Goal: Transaction & Acquisition: Book appointment/travel/reservation

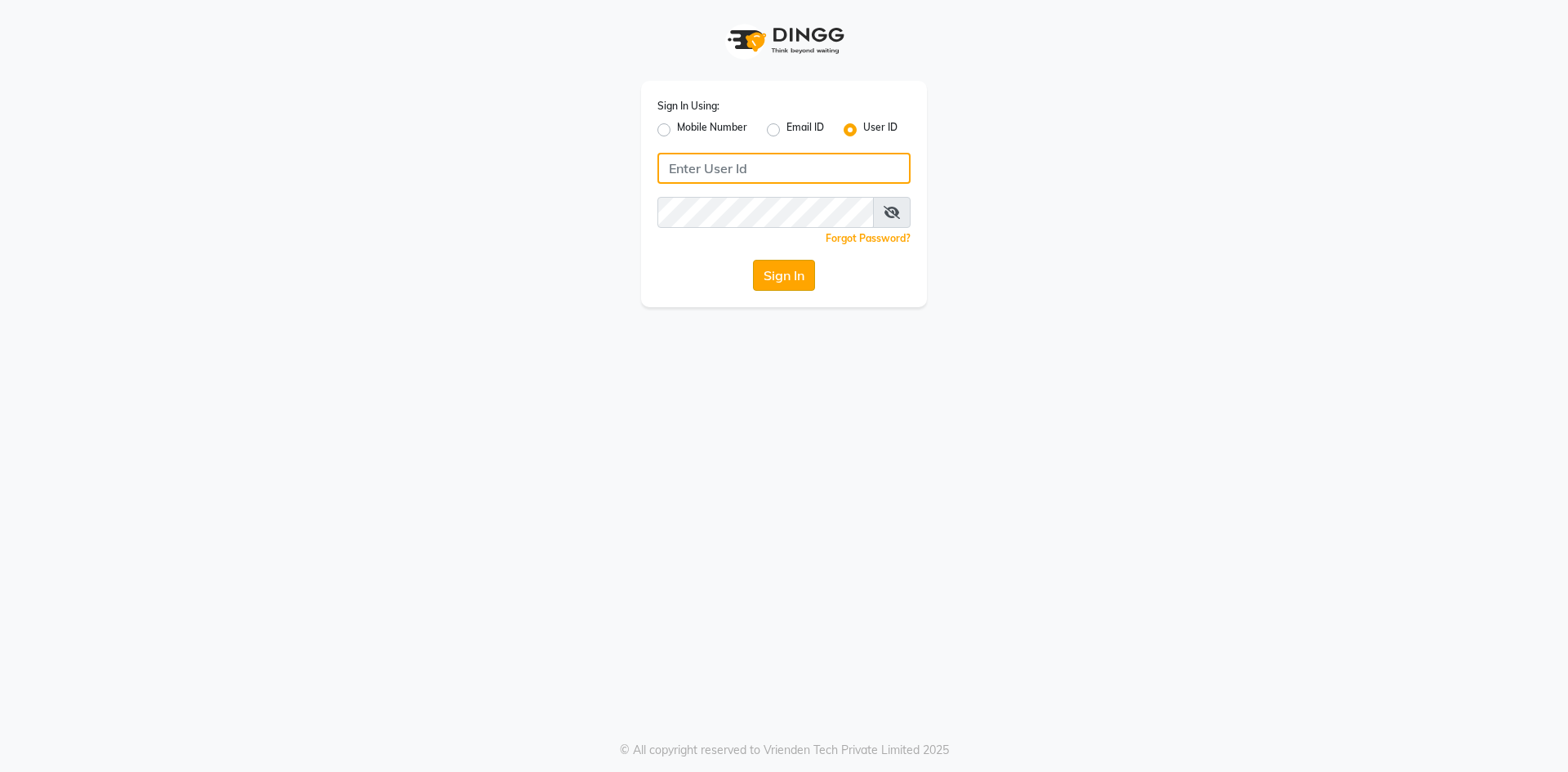
type input "haircafegold"
click at [768, 282] on button "Sign In" at bounding box center [784, 275] width 62 height 31
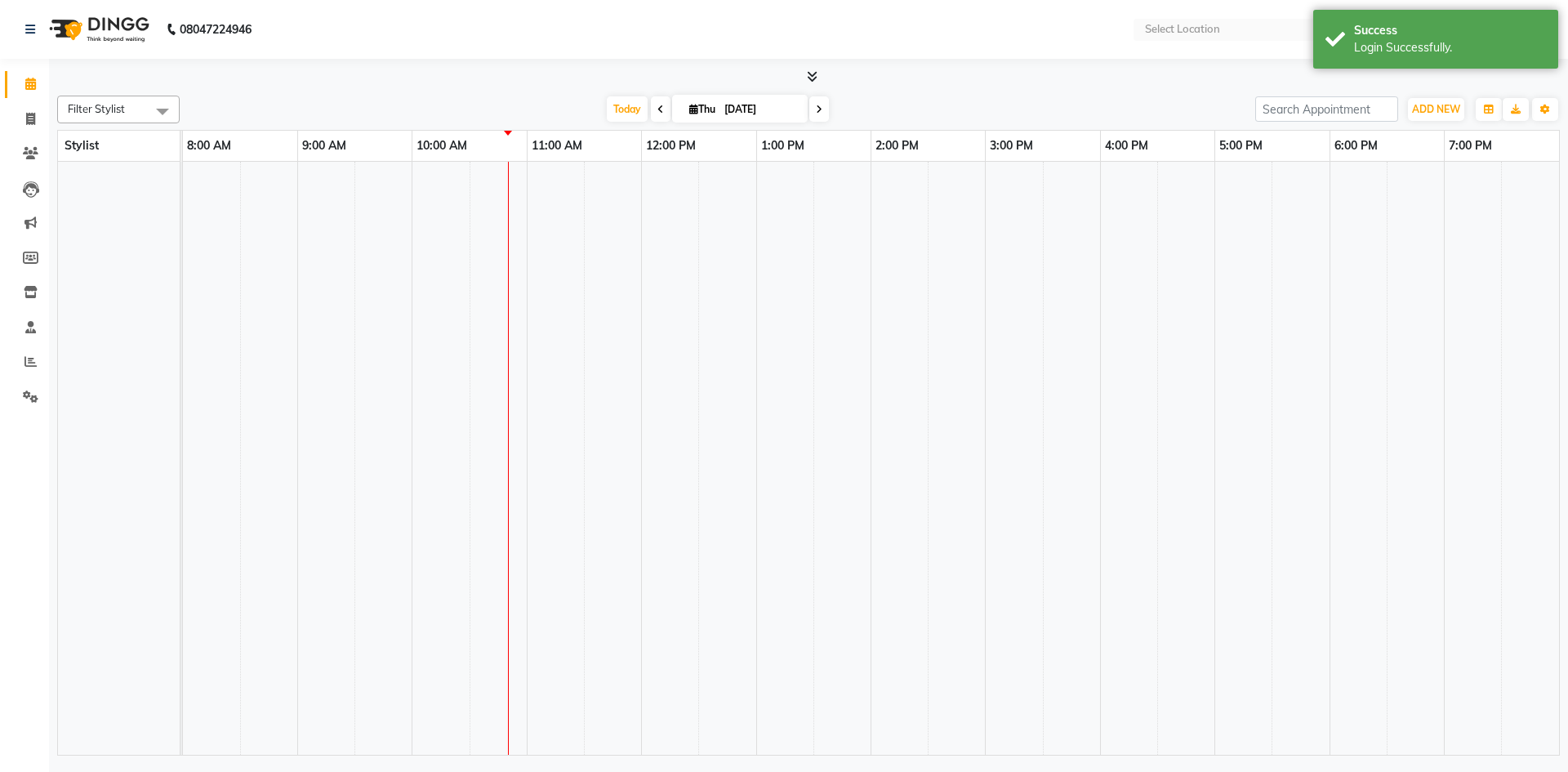
select select "en"
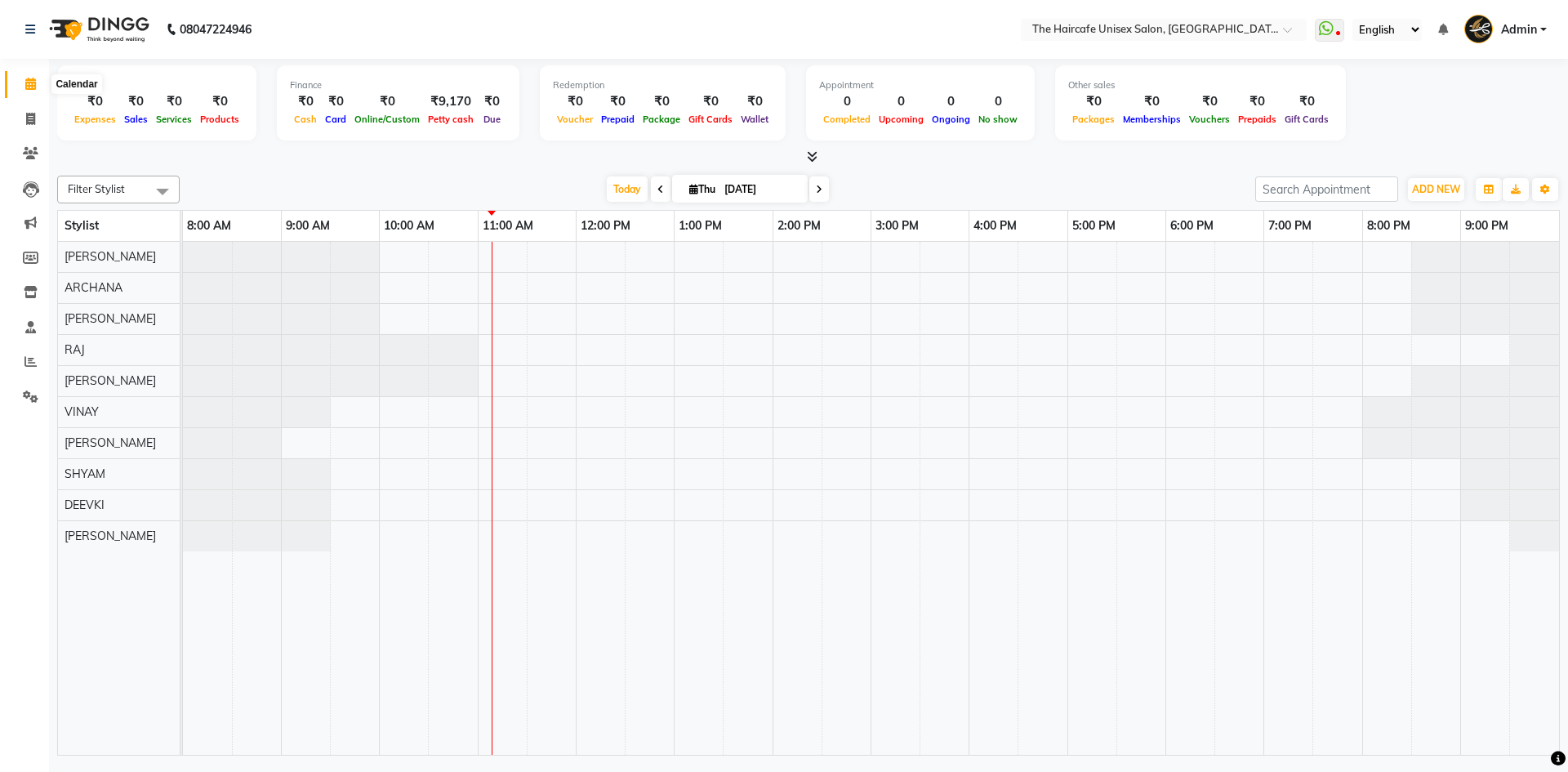
click at [30, 87] on icon at bounding box center [31, 84] width 11 height 13
click at [812, 157] on icon at bounding box center [812, 157] width 11 height 13
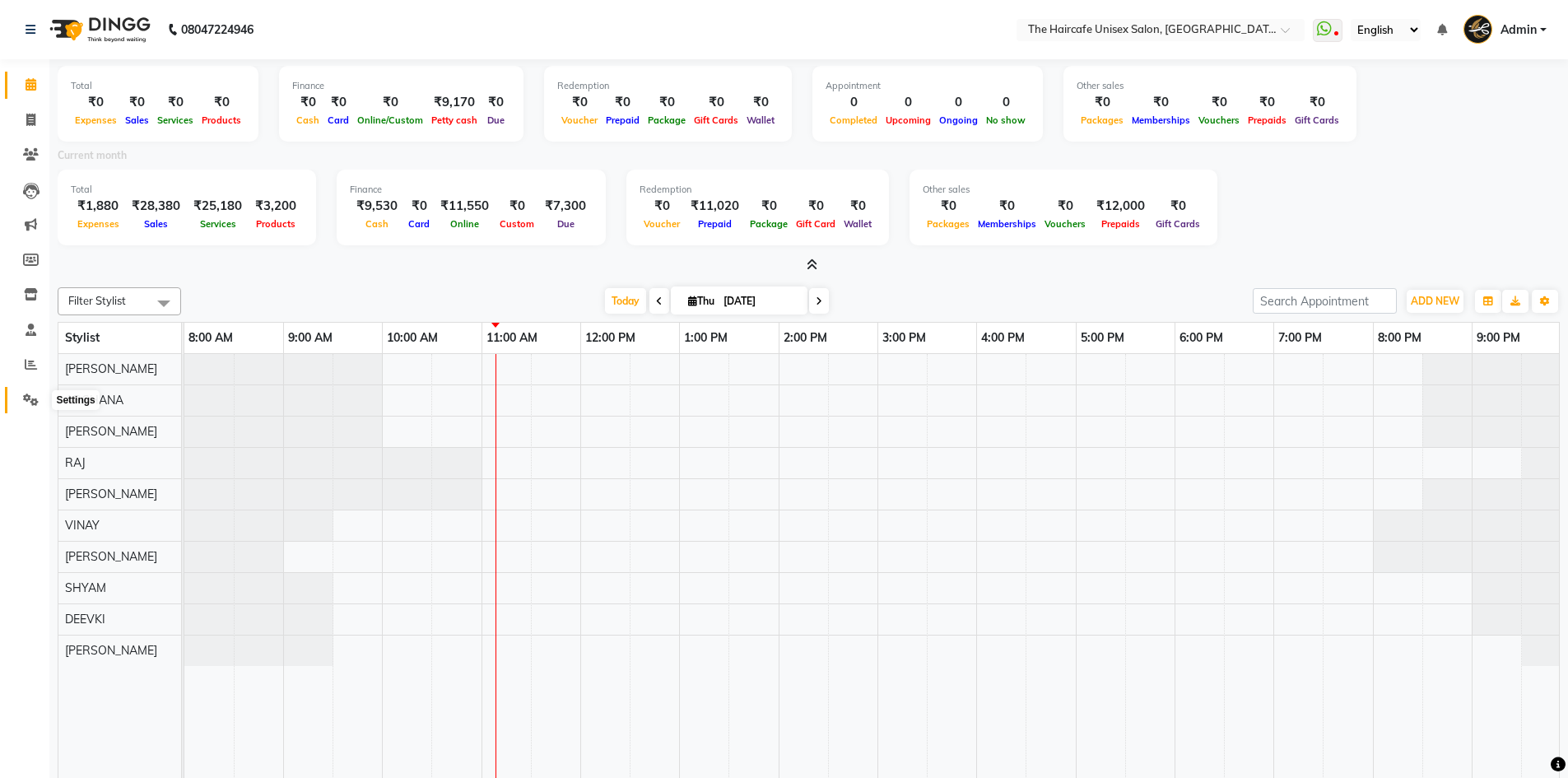
click at [31, 396] on icon at bounding box center [30, 400] width 15 height 13
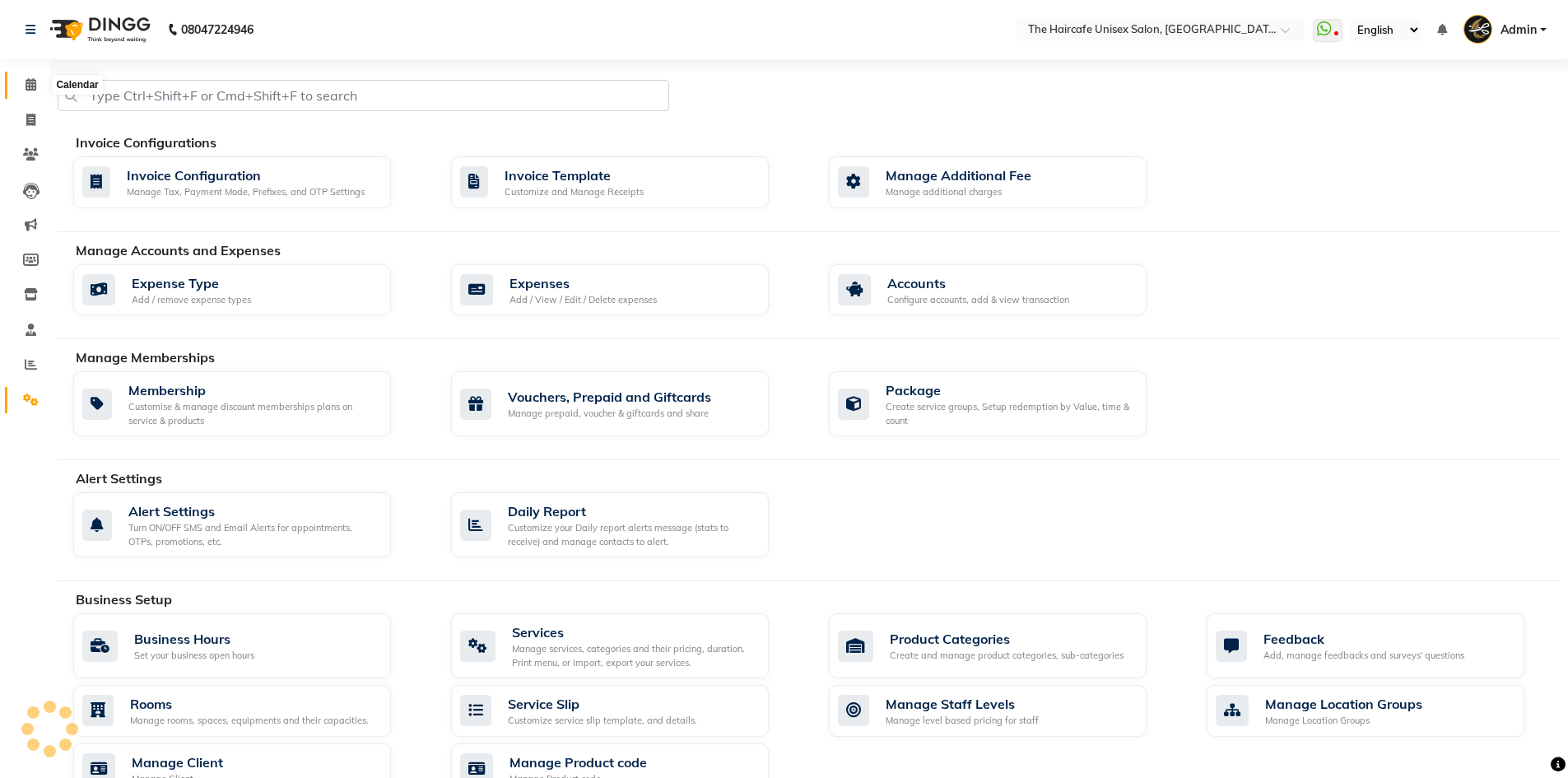
click at [32, 89] on icon at bounding box center [31, 84] width 11 height 13
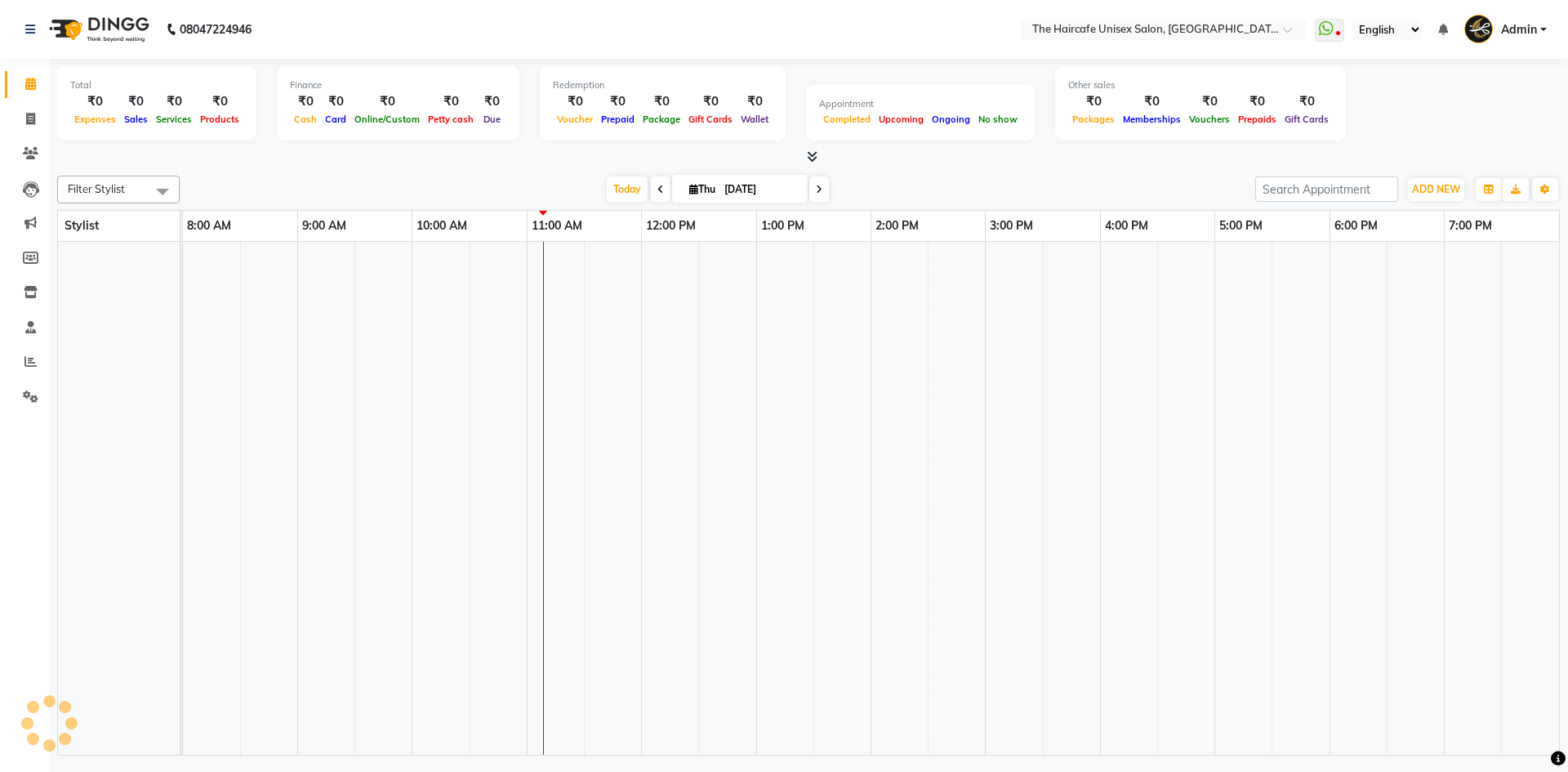
click at [813, 158] on icon at bounding box center [812, 157] width 11 height 13
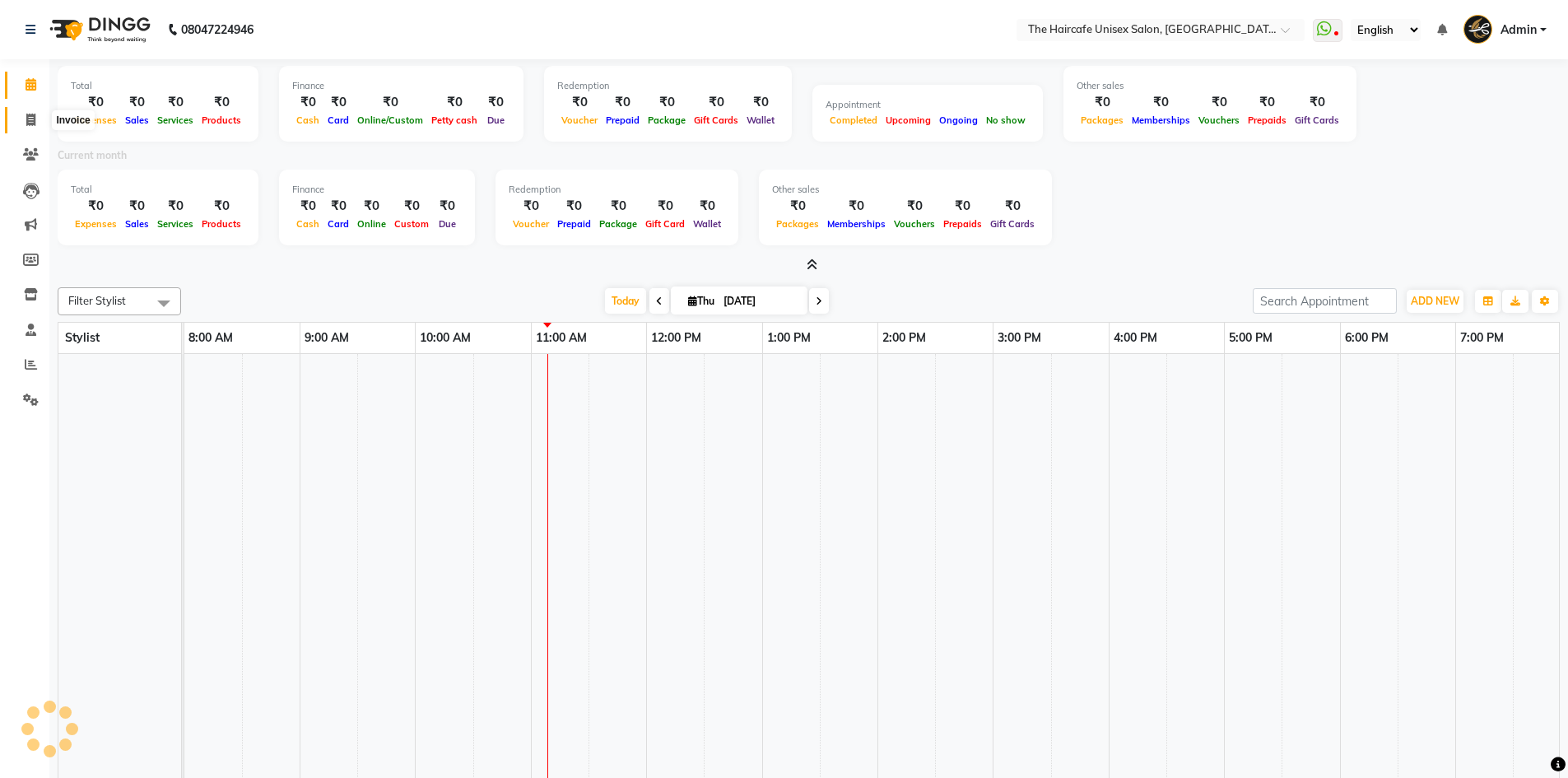
click at [30, 116] on icon at bounding box center [31, 120] width 9 height 13
select select "service"
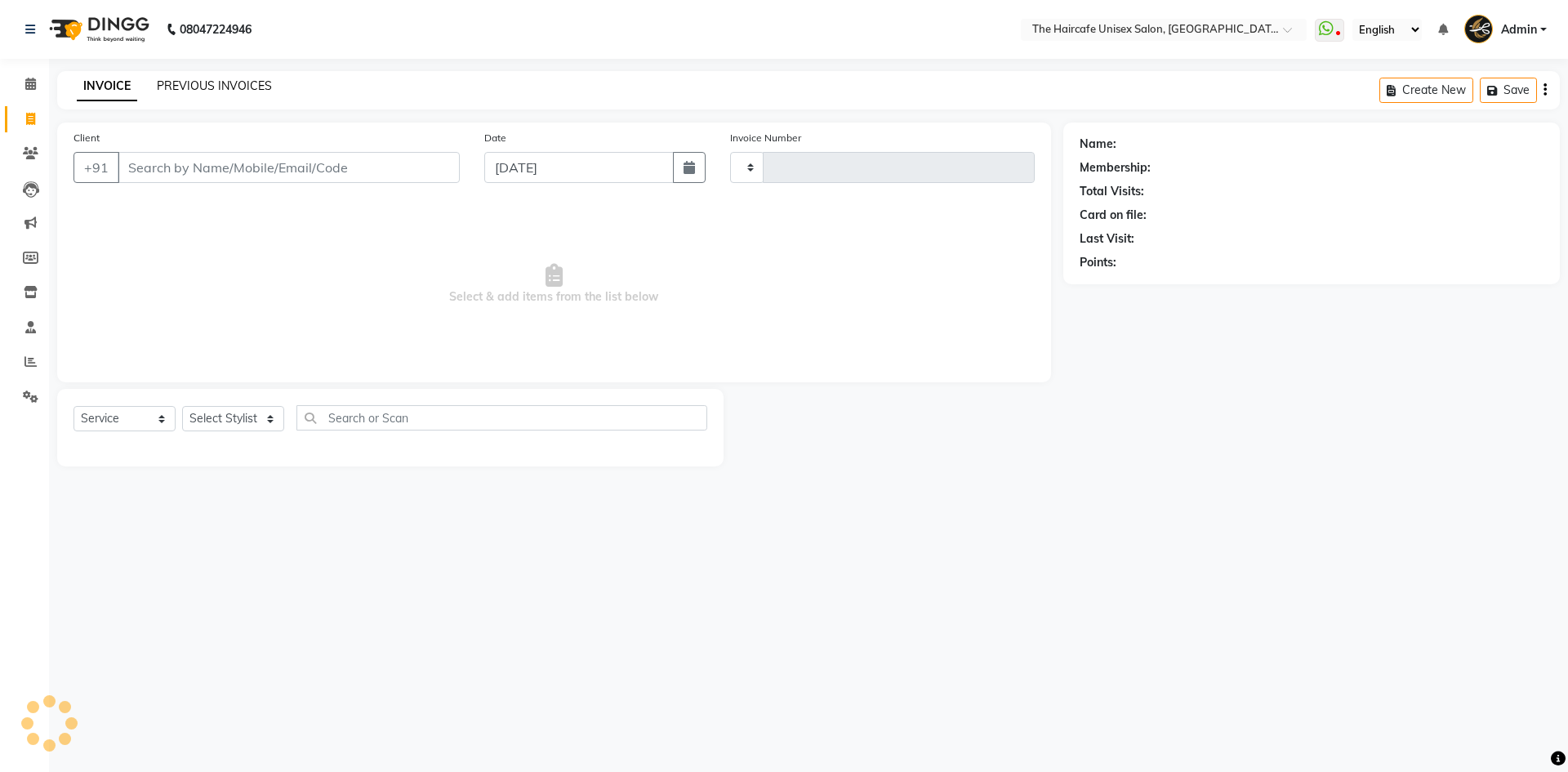
click at [224, 85] on link "PREVIOUS INVOICES" at bounding box center [214, 85] width 115 height 14
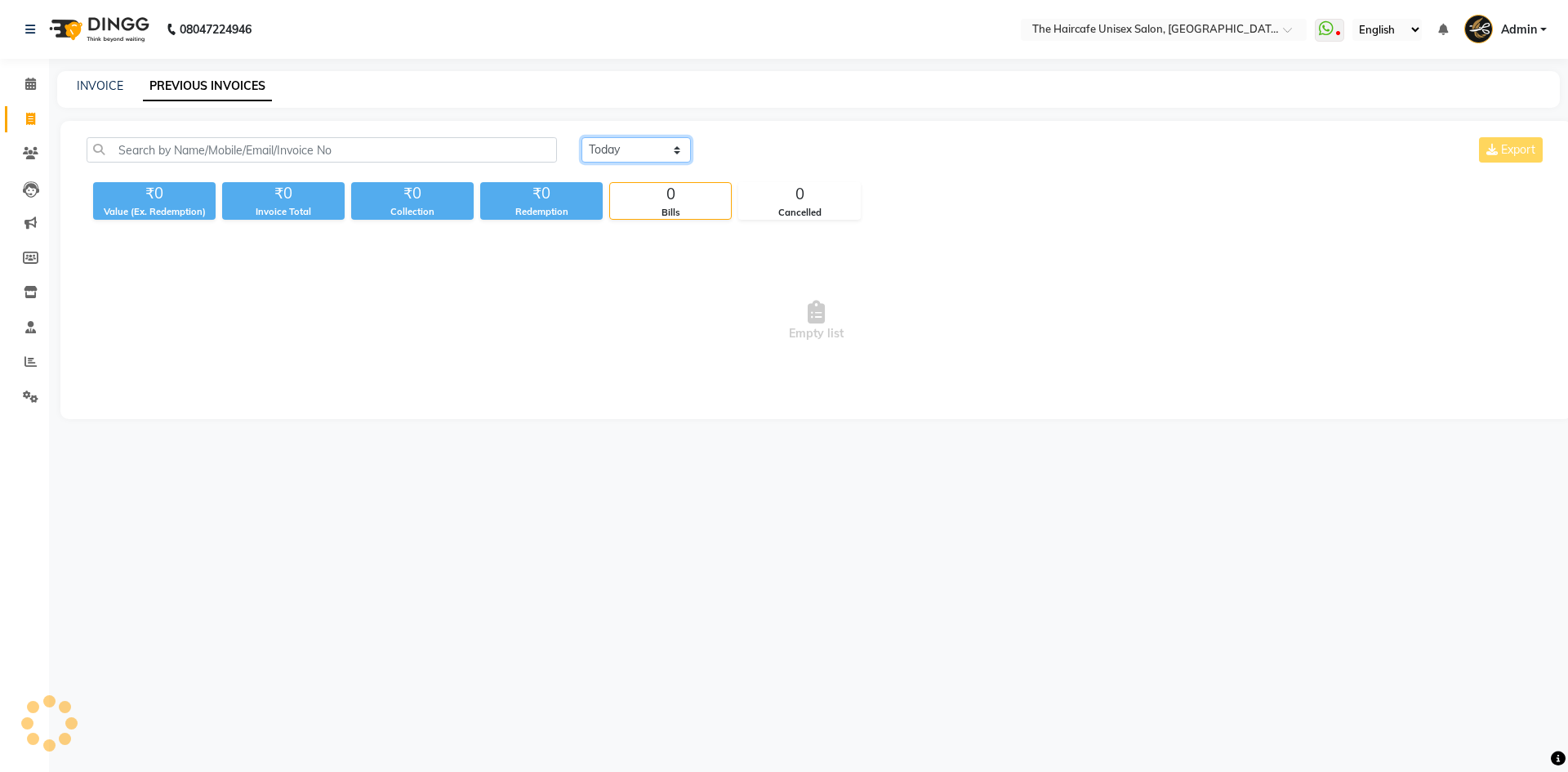
click at [605, 146] on select "[DATE] [DATE] Custom Range" at bounding box center [637, 150] width 110 height 25
select select "[DATE]"
click at [582, 138] on select "[DATE] [DATE] Custom Range" at bounding box center [637, 150] width 110 height 25
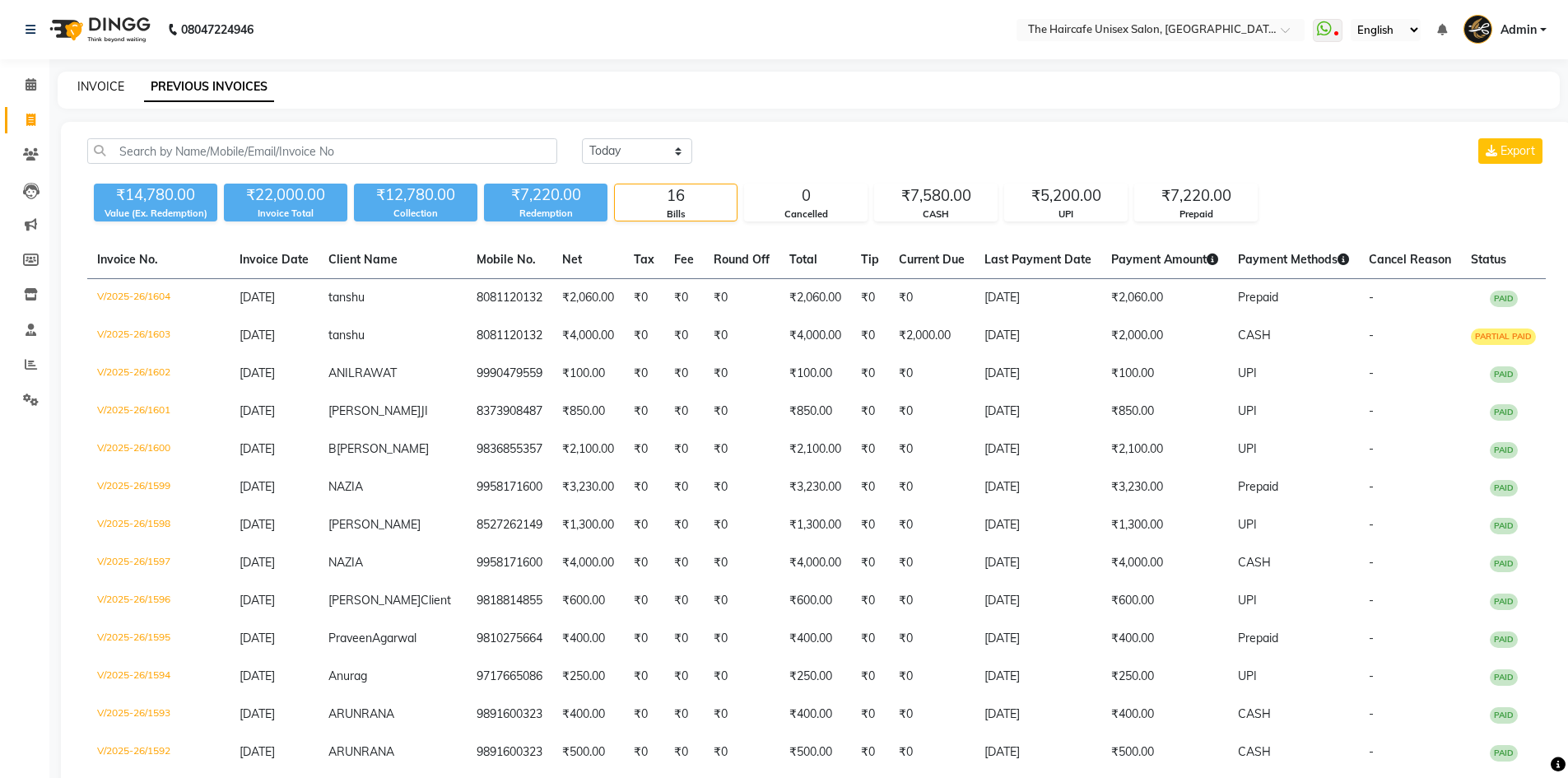
click at [111, 88] on link "INVOICE" at bounding box center [101, 86] width 47 height 15
select select "service"
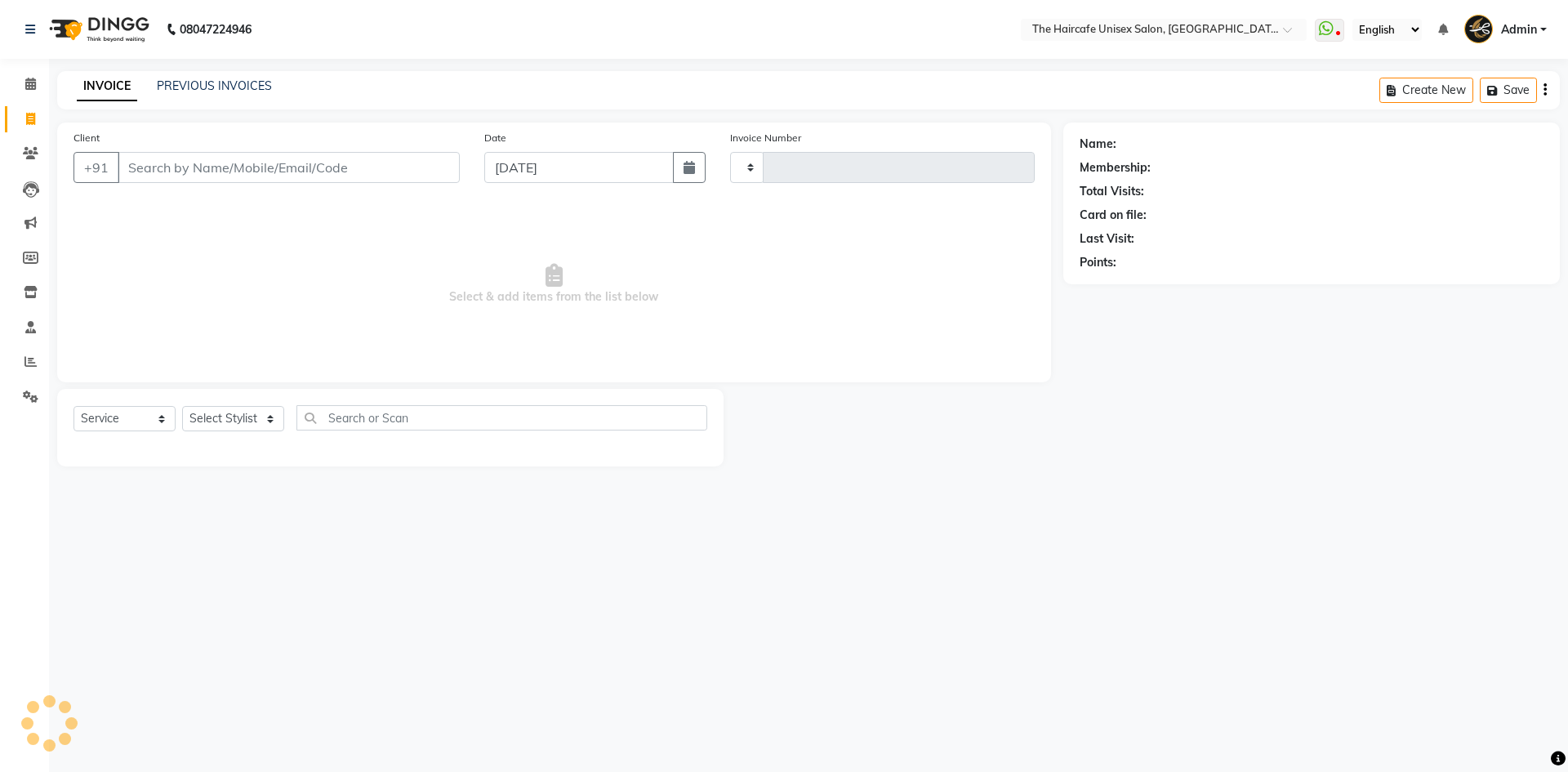
type input "1605"
select select "7412"
click at [29, 89] on icon at bounding box center [31, 84] width 11 height 13
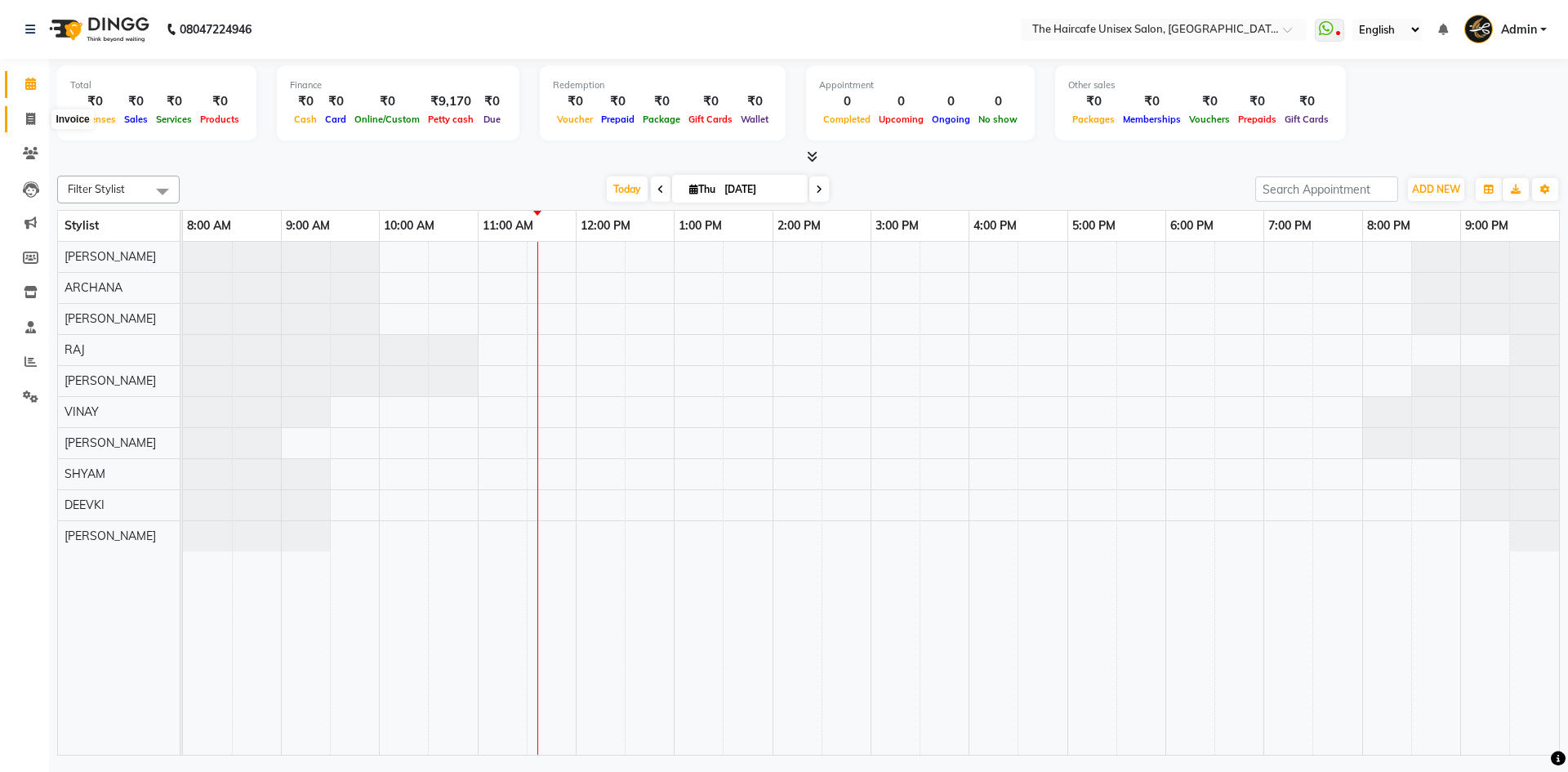
click at [30, 118] on icon at bounding box center [31, 119] width 9 height 13
select select "service"
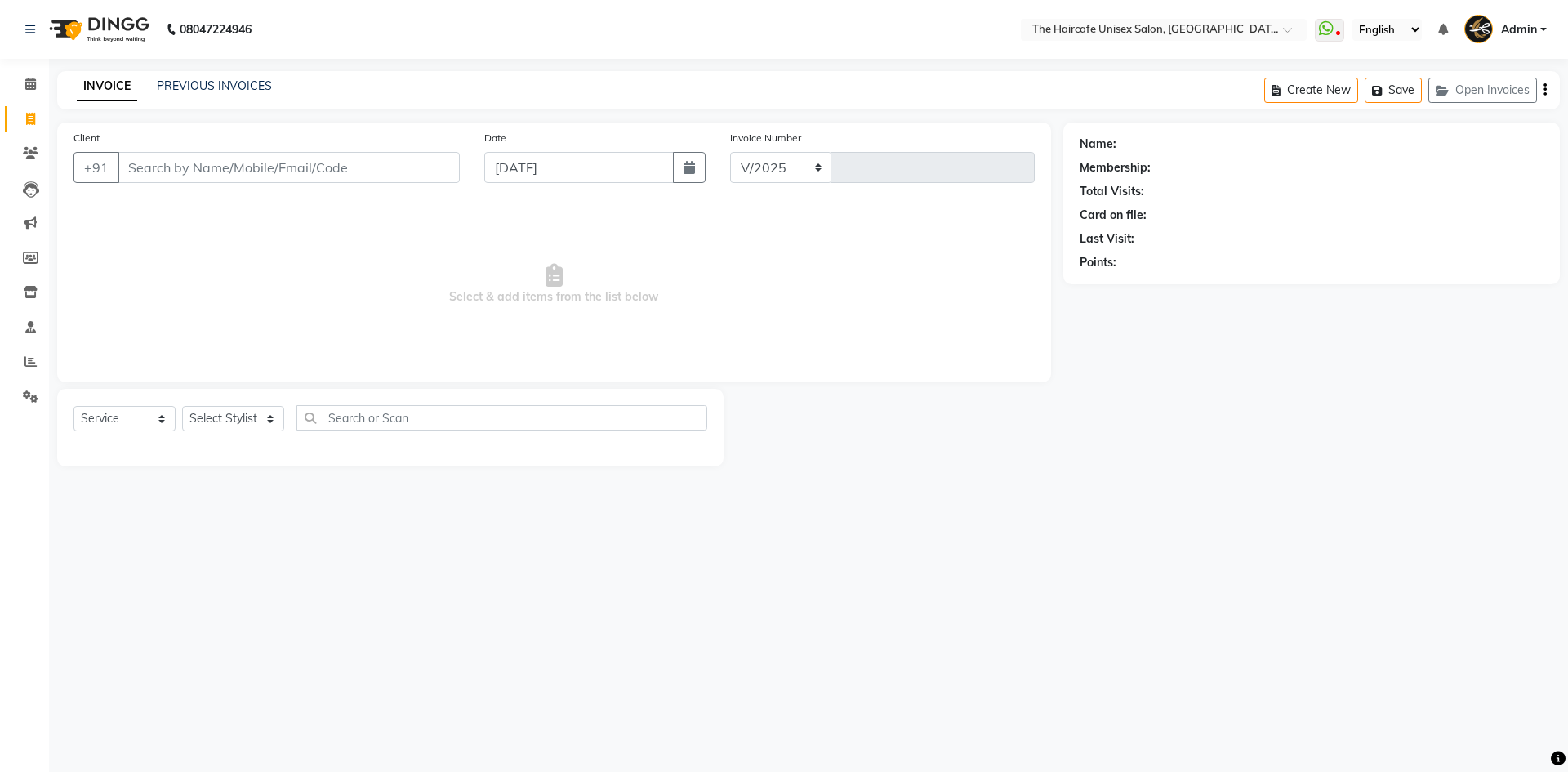
select select "7412"
type input "1605"
type input "U"
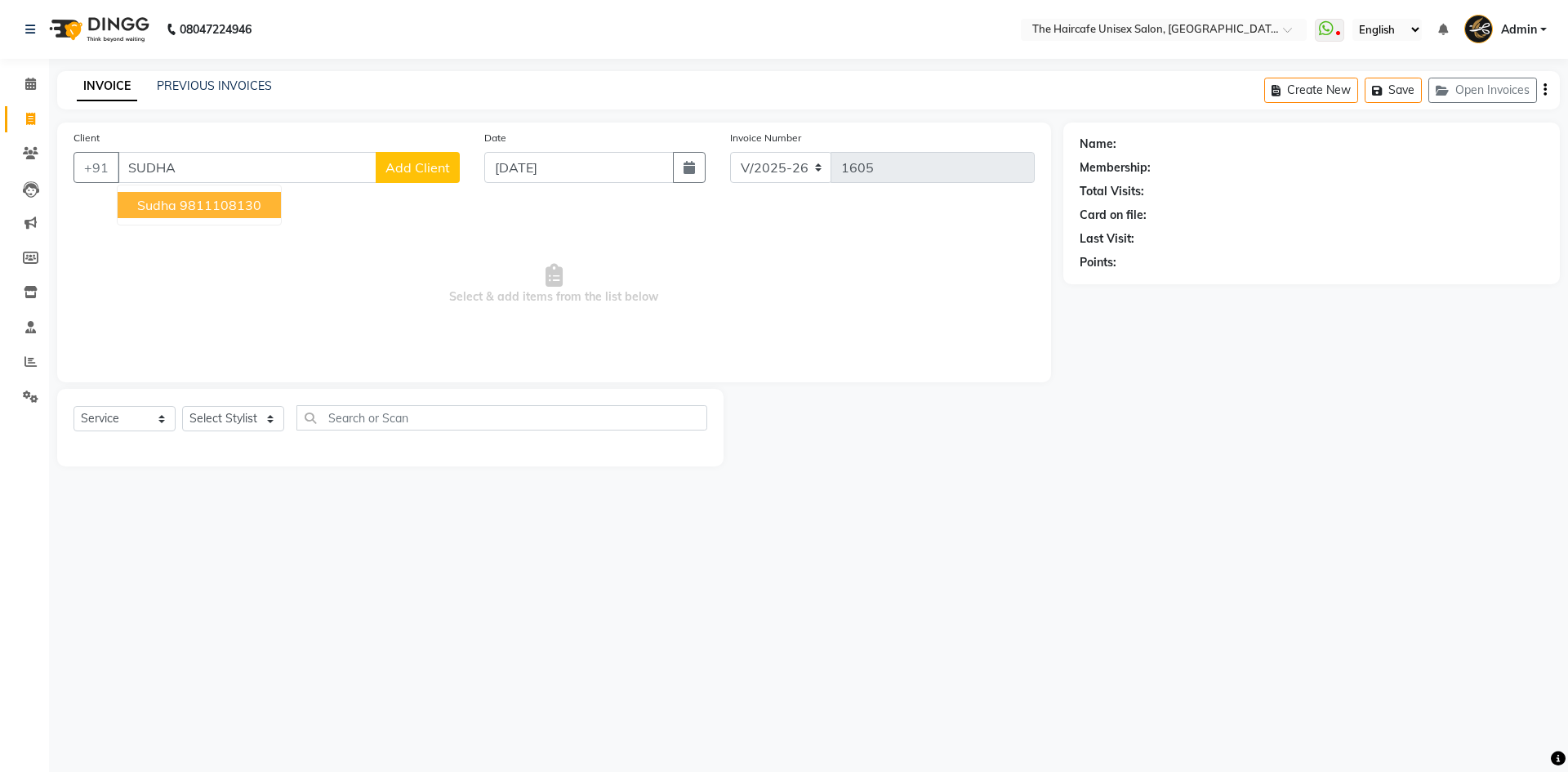
click at [178, 205] on button "Sudha 9811108130" at bounding box center [200, 204] width 164 height 26
type input "9811108130"
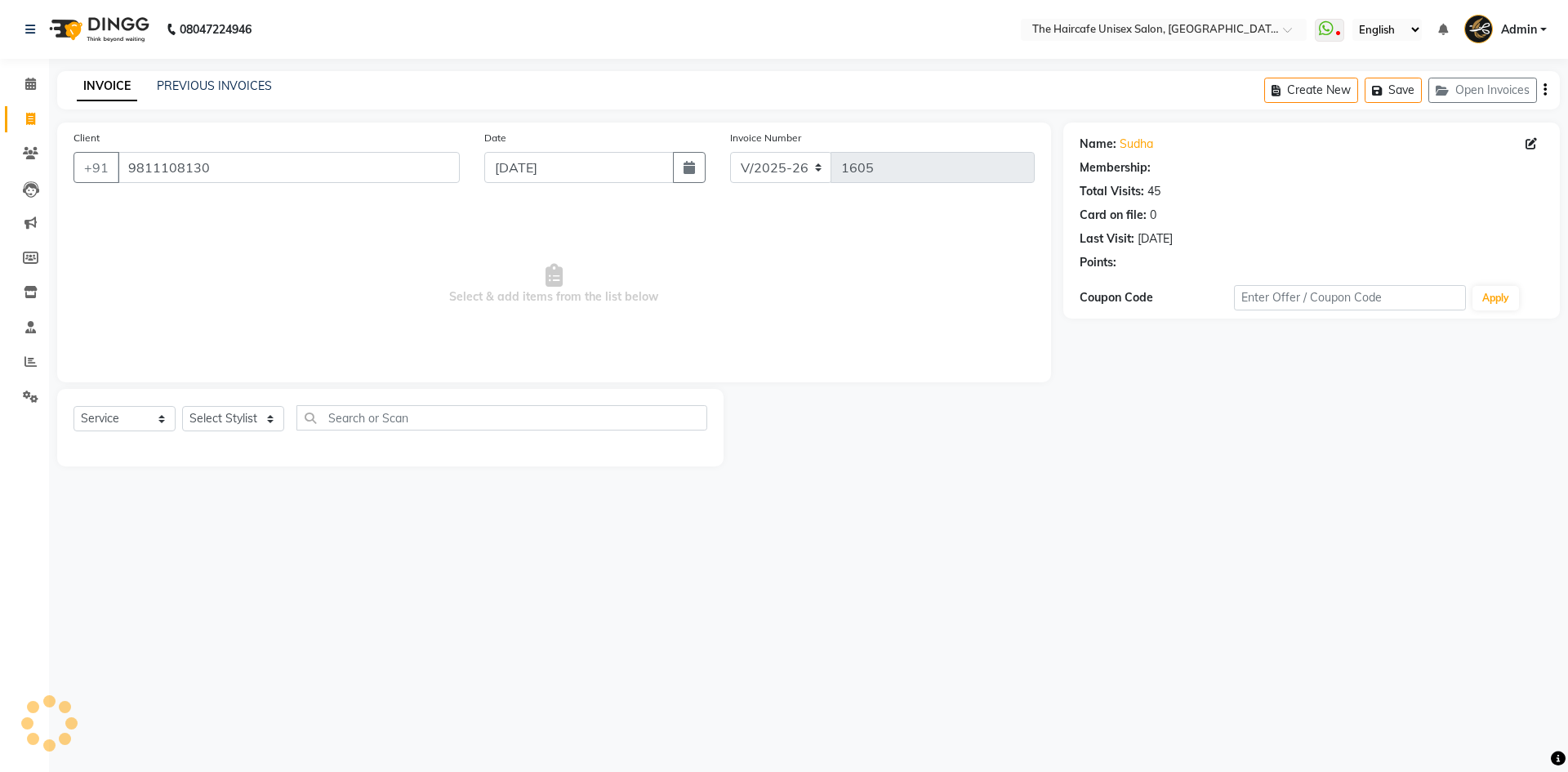
select select "1: Object"
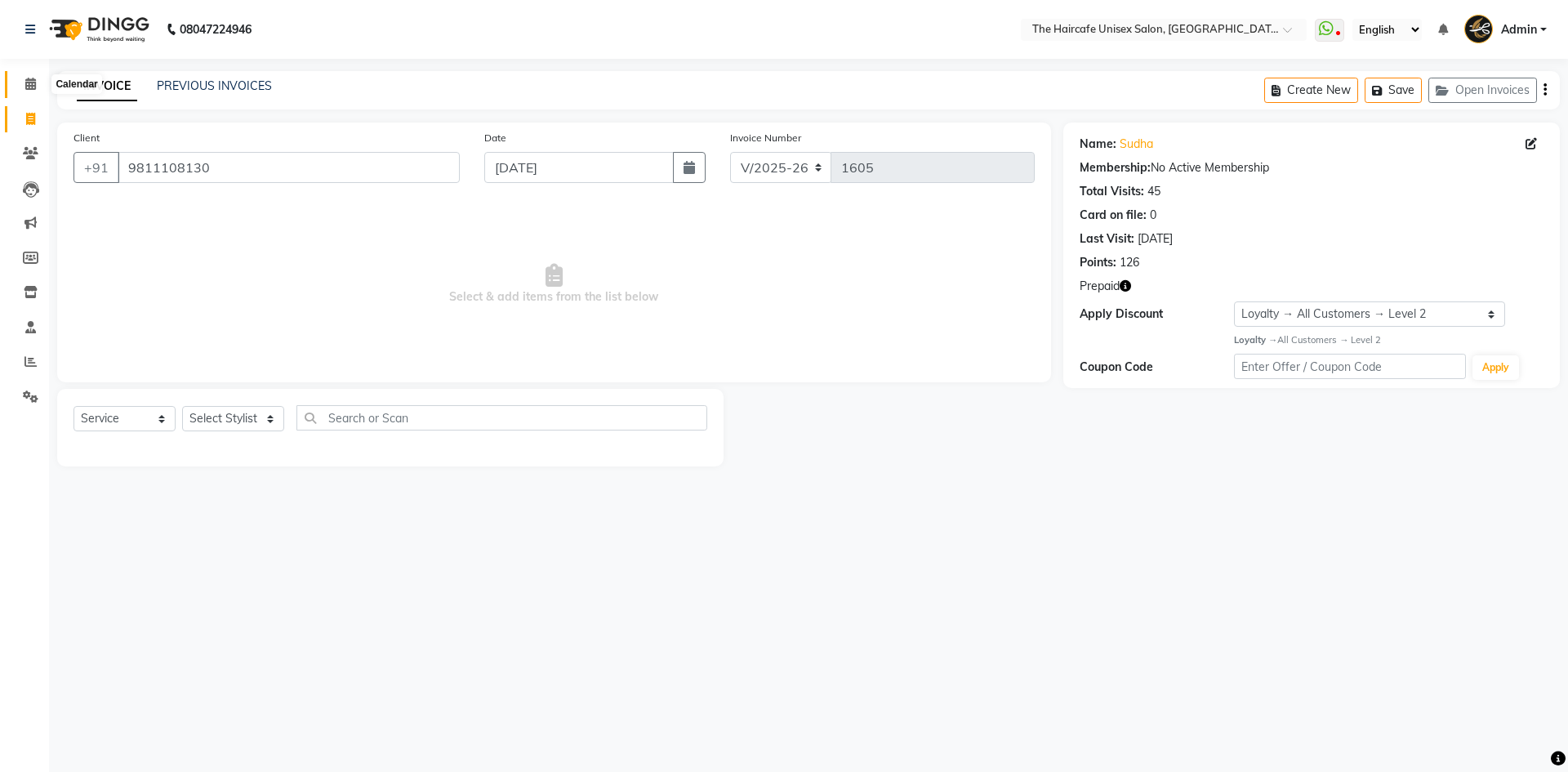
click at [23, 85] on span at bounding box center [31, 85] width 29 height 19
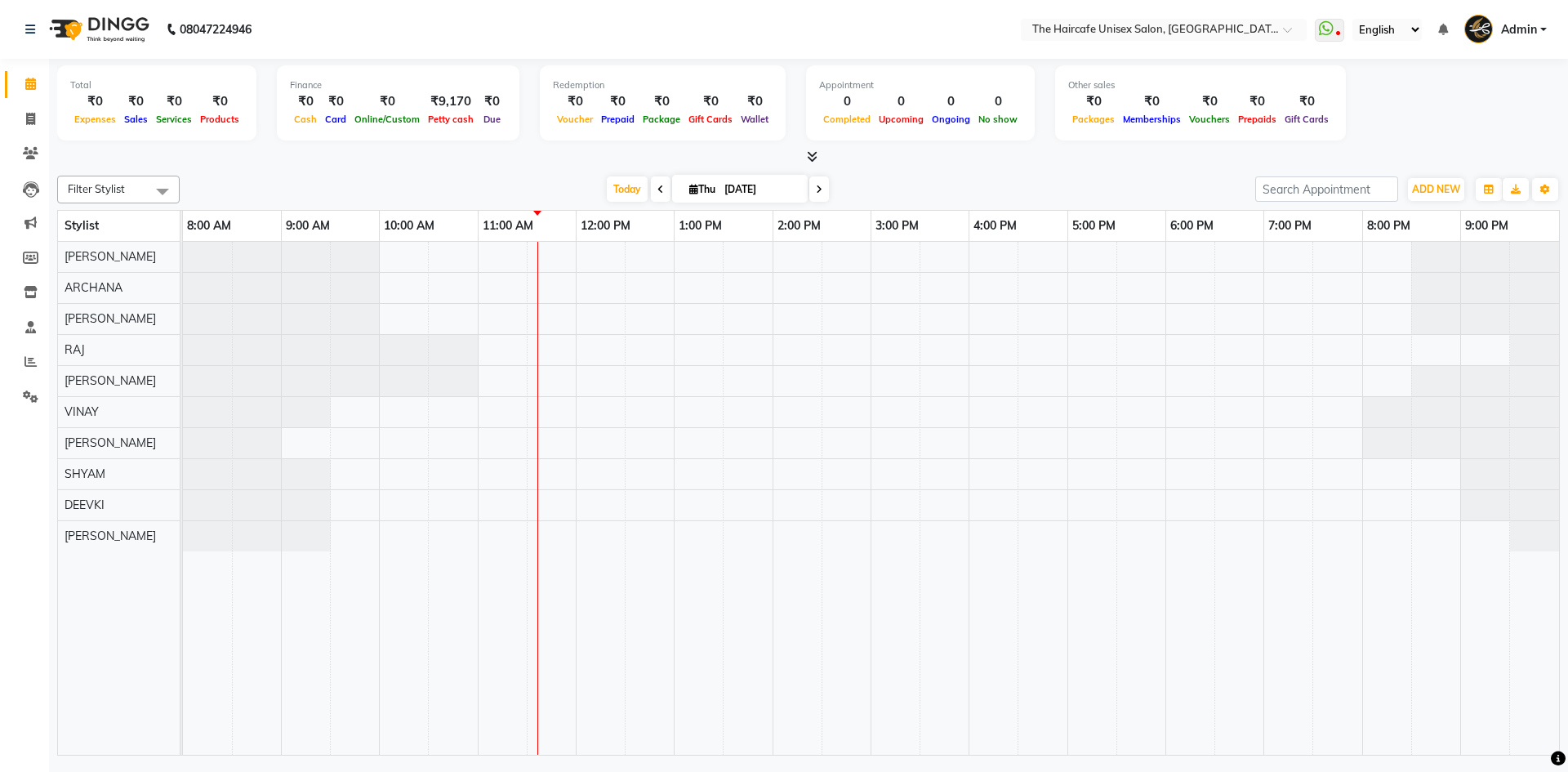
click at [818, 185] on icon at bounding box center [819, 189] width 6 height 10
type input "[DATE]"
click at [546, 283] on div at bounding box center [871, 498] width 1376 height 513
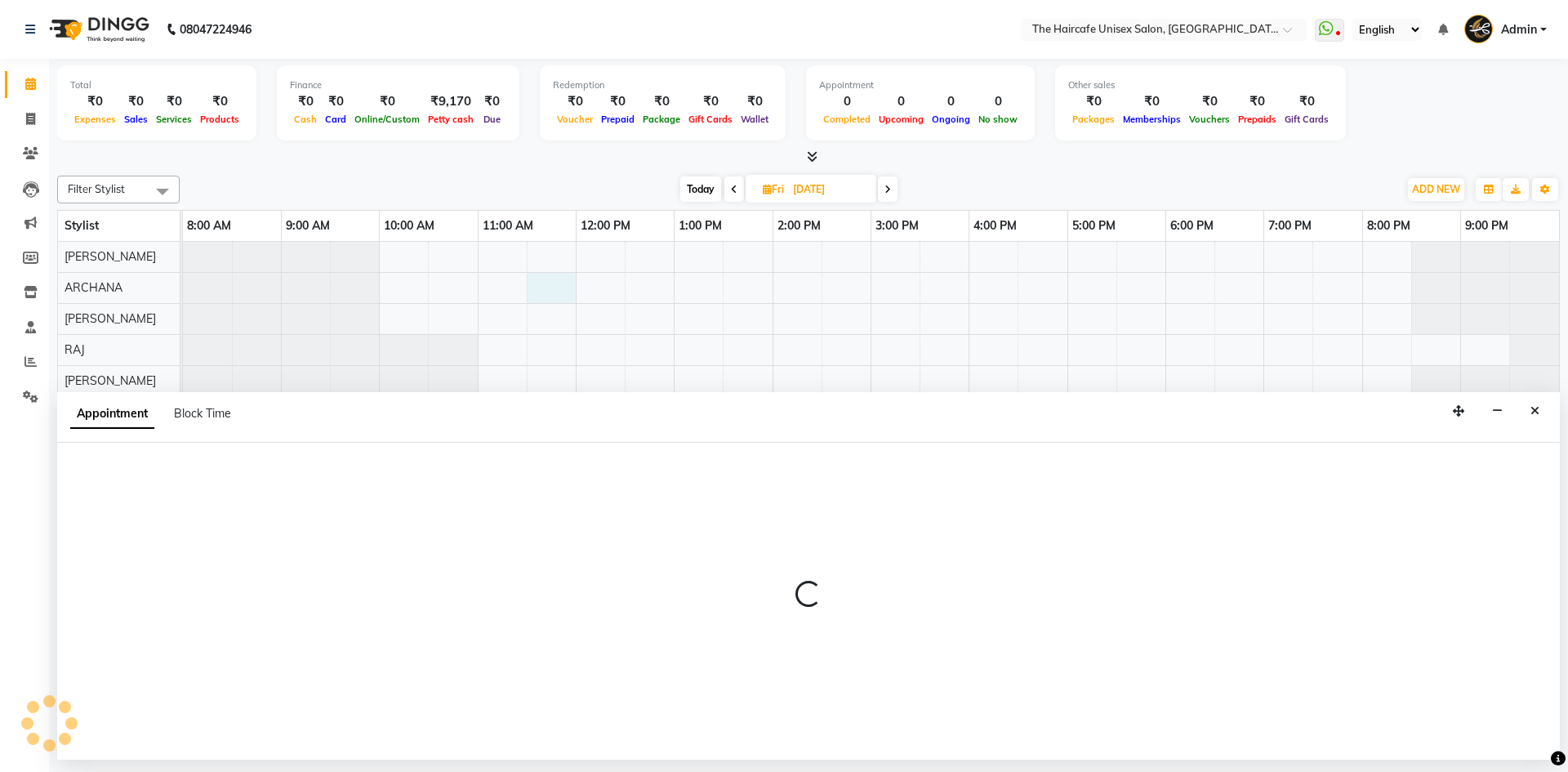
select select "64975"
select select "690"
select select "tentative"
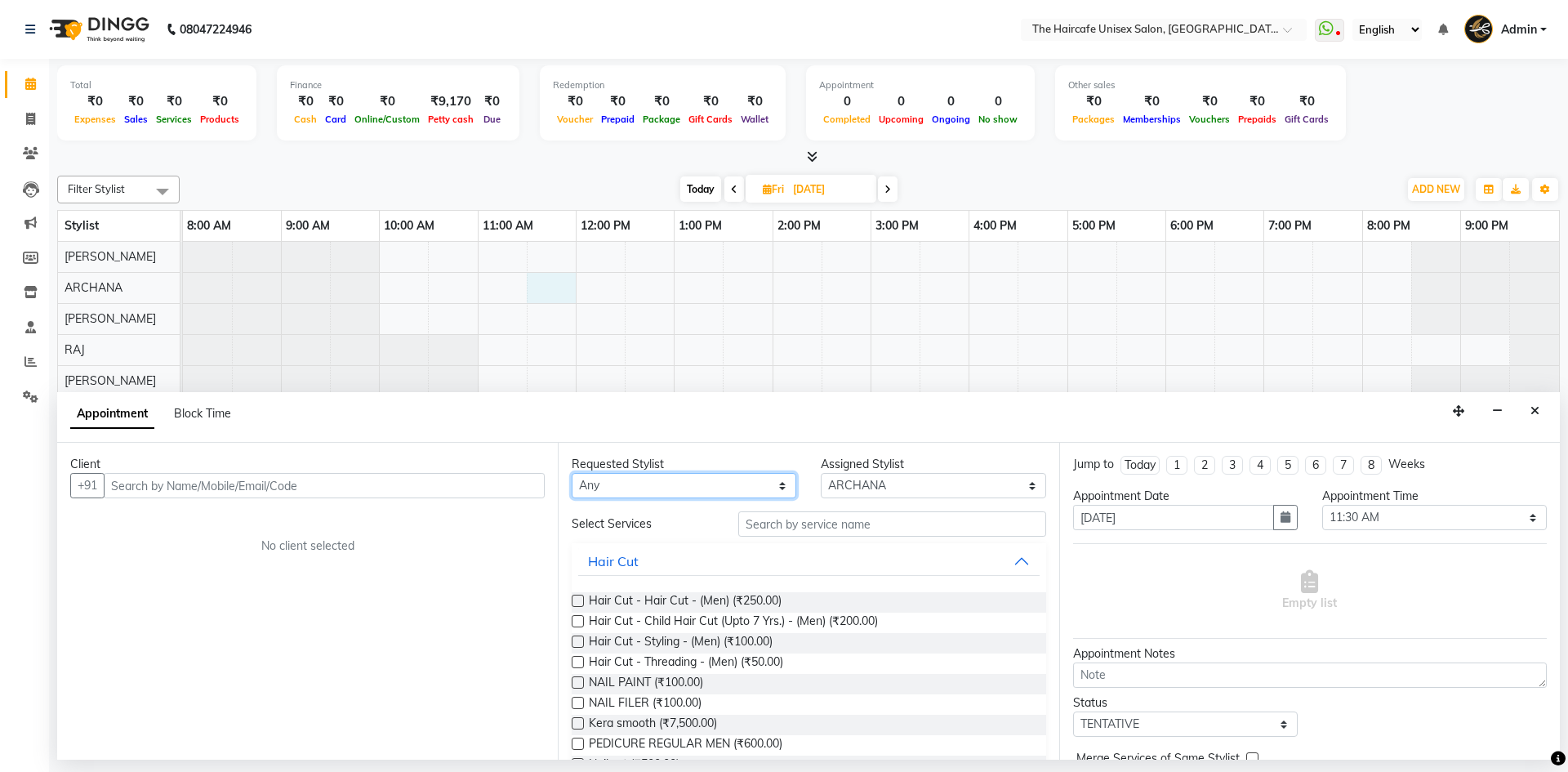
click at [747, 488] on select "Any [PERSON_NAME] [PERSON_NAME] [PERSON_NAME] [PERSON_NAME] SHYAM SHYAM JI [PER…" at bounding box center [685, 486] width 225 height 25
select select "64975"
click at [572, 473] on select "Any [PERSON_NAME] [PERSON_NAME] [PERSON_NAME] [PERSON_NAME] SHYAM SHYAM JI [PER…" at bounding box center [685, 486] width 225 height 25
click at [804, 523] on input "text" at bounding box center [892, 524] width 308 height 25
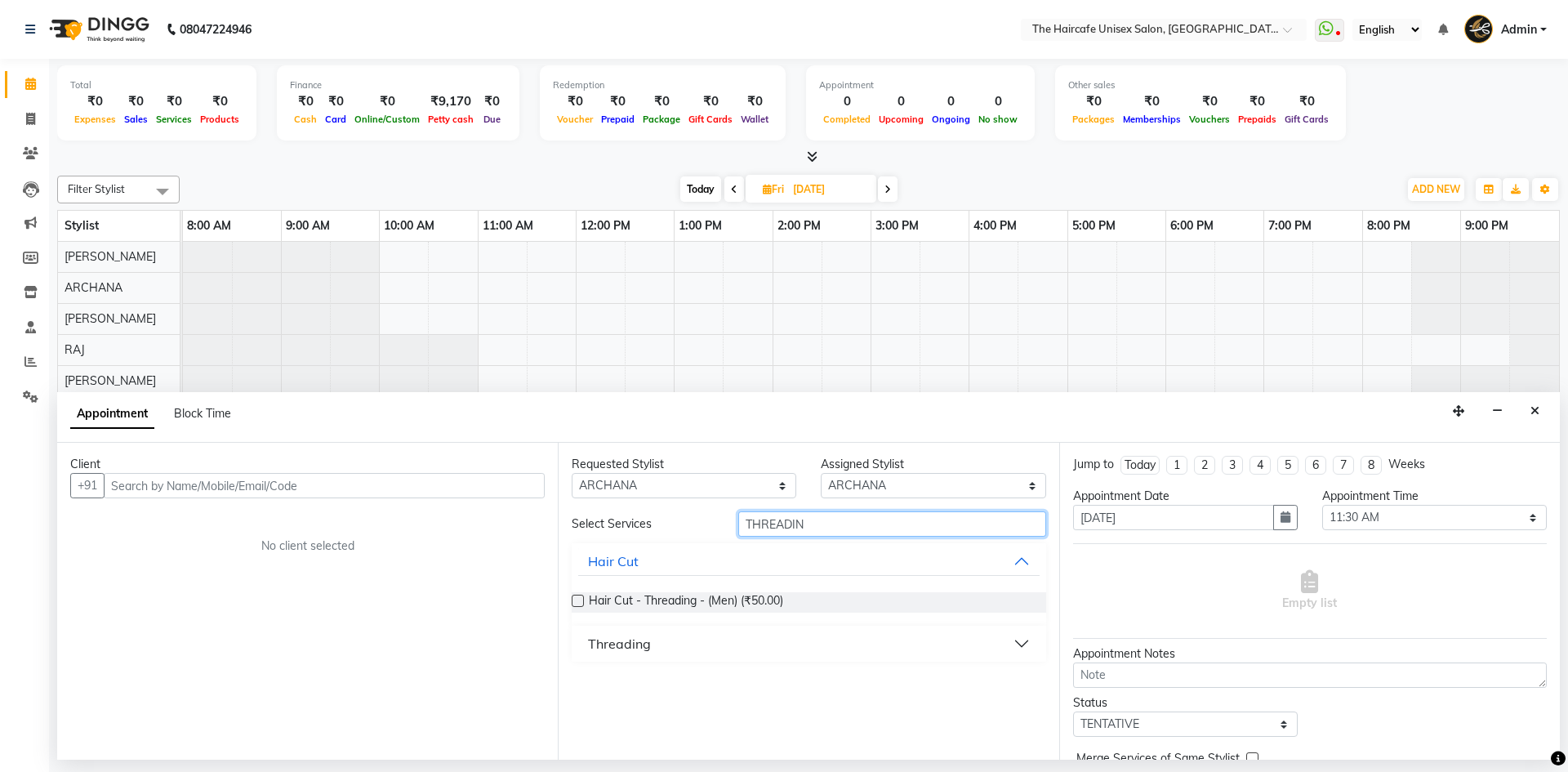
type input "THREADIN"
click at [1020, 653] on button "Threading" at bounding box center [809, 643] width 461 height 30
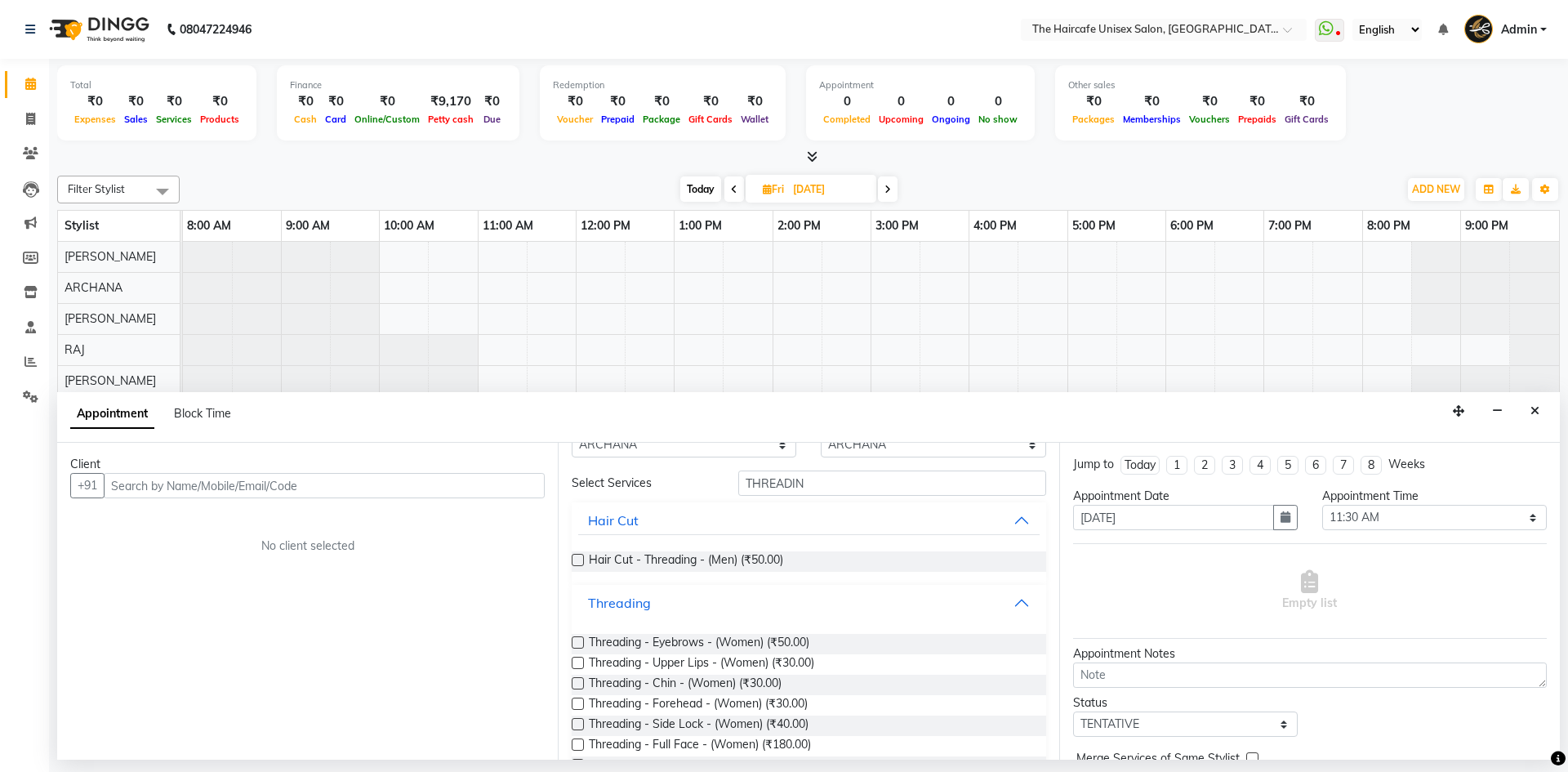
scroll to position [85, 0]
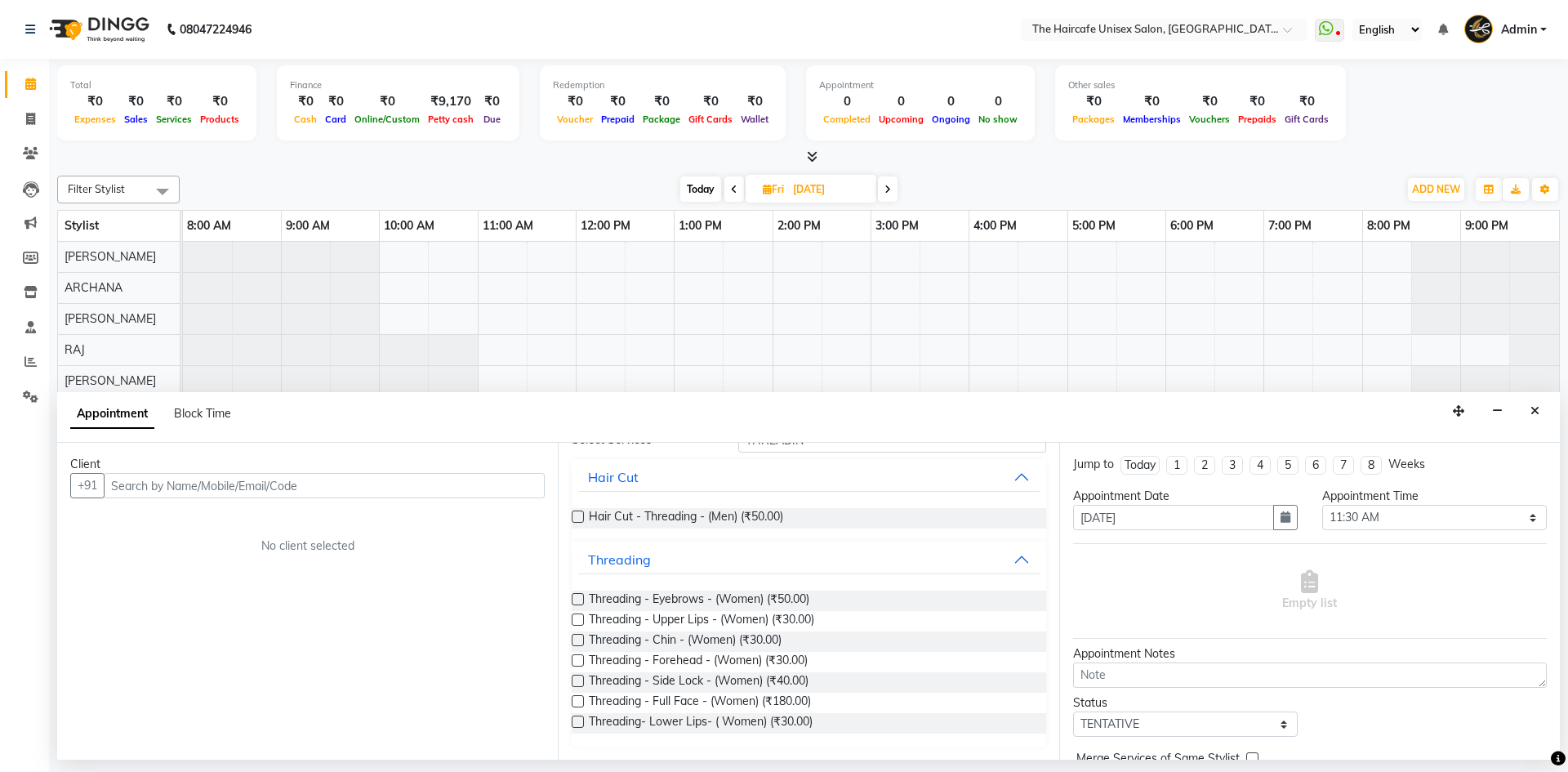
click at [573, 699] on label at bounding box center [578, 702] width 13 height 13
click at [573, 699] on input "checkbox" at bounding box center [578, 703] width 11 height 11
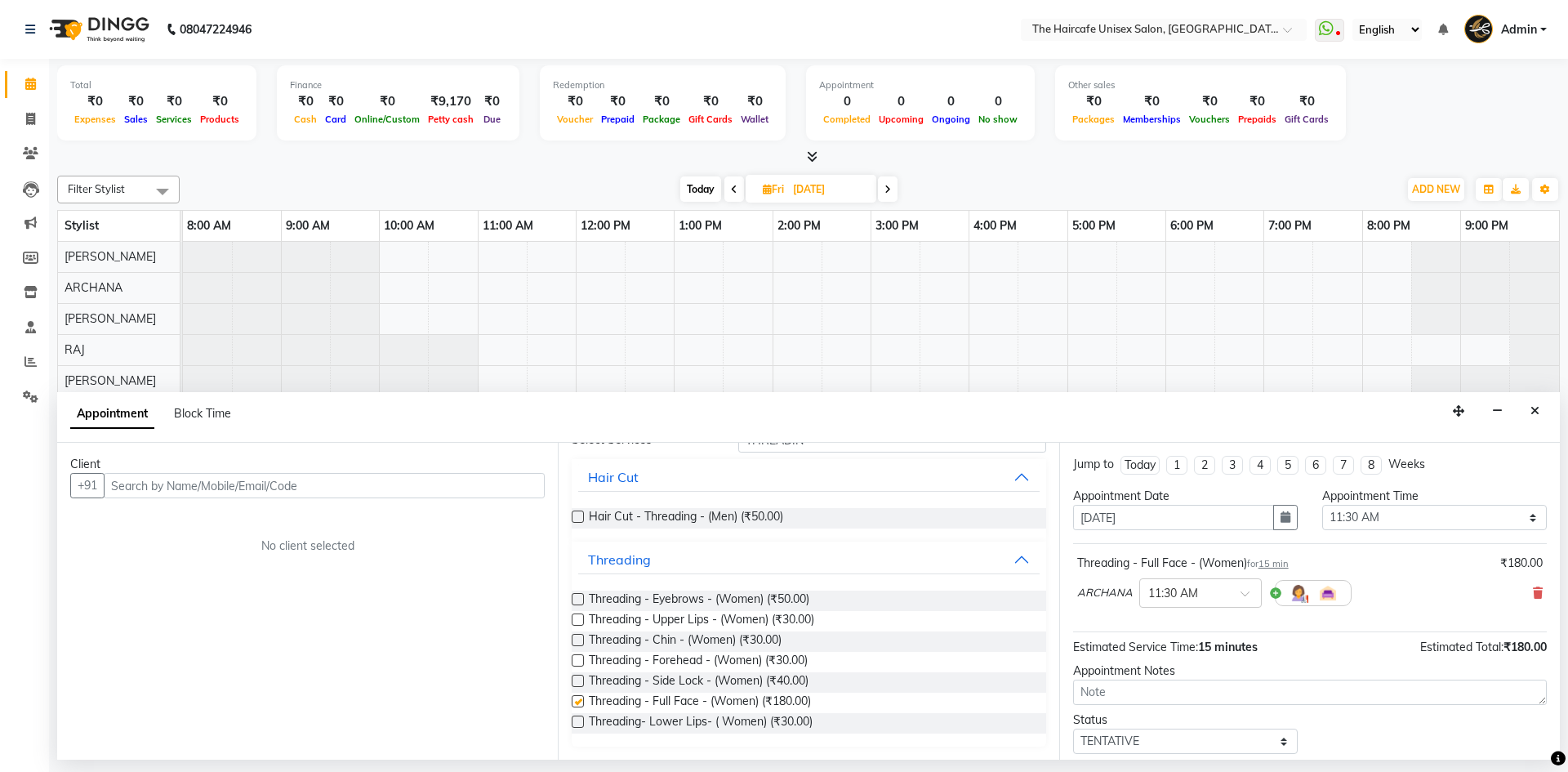
checkbox input "false"
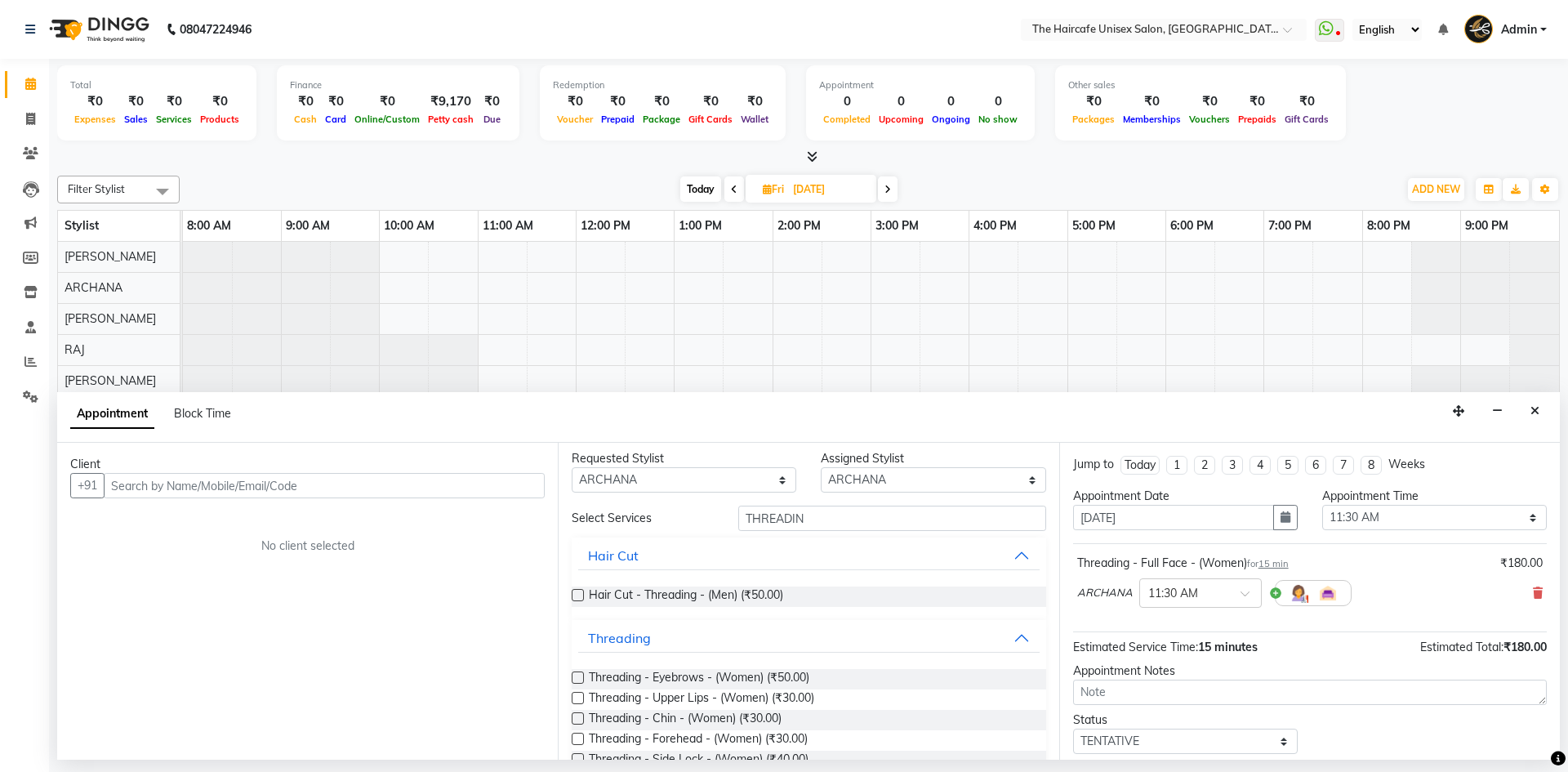
scroll to position [0, 0]
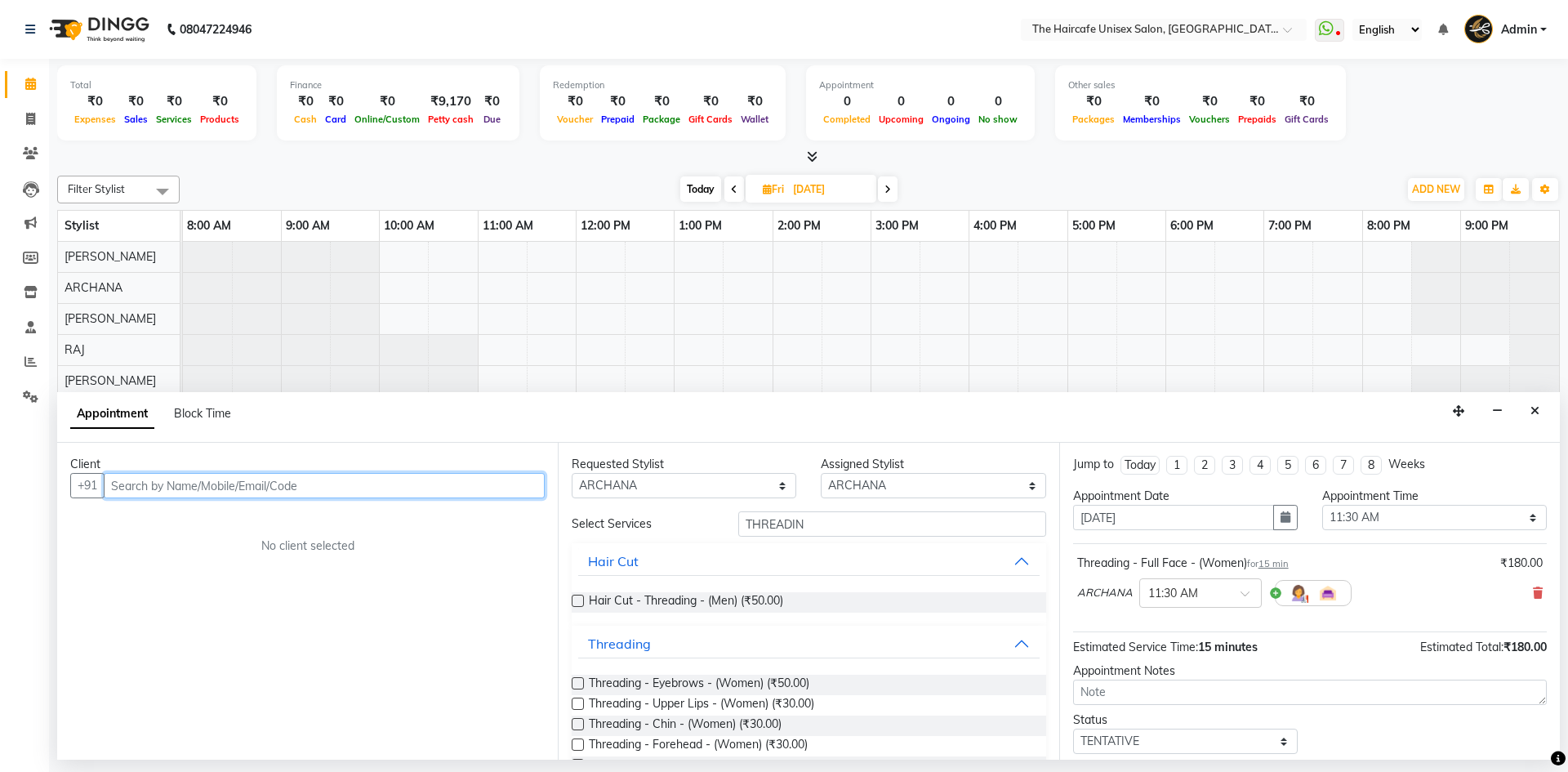
click at [217, 484] on input "text" at bounding box center [324, 486] width 441 height 25
click at [197, 521] on ngb-highlight "9811108130" at bounding box center [208, 520] width 82 height 16
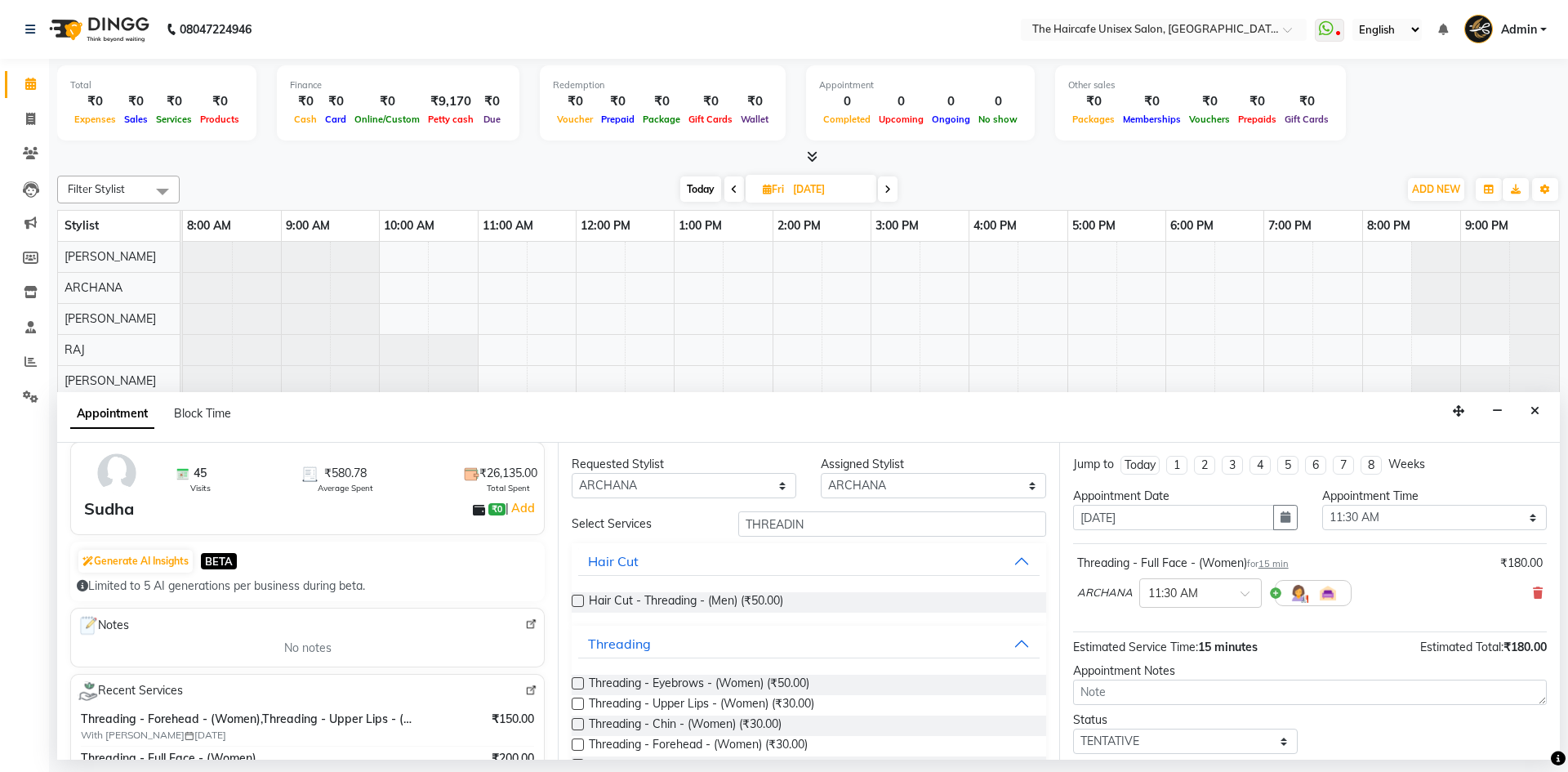
scroll to position [164, 0]
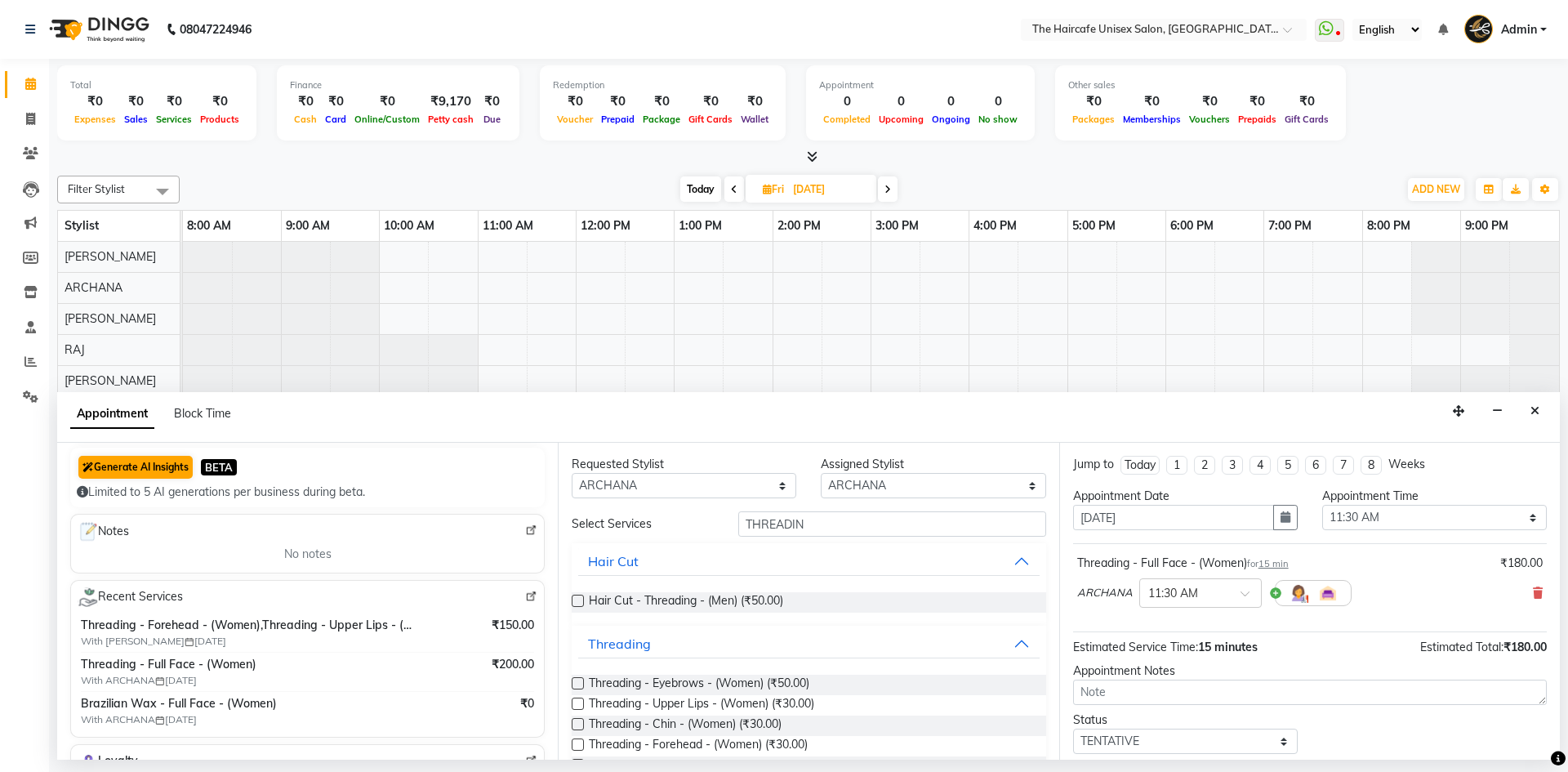
type input "9811108130"
click at [145, 463] on button "Generate AI Insights" at bounding box center [135, 467] width 114 height 22
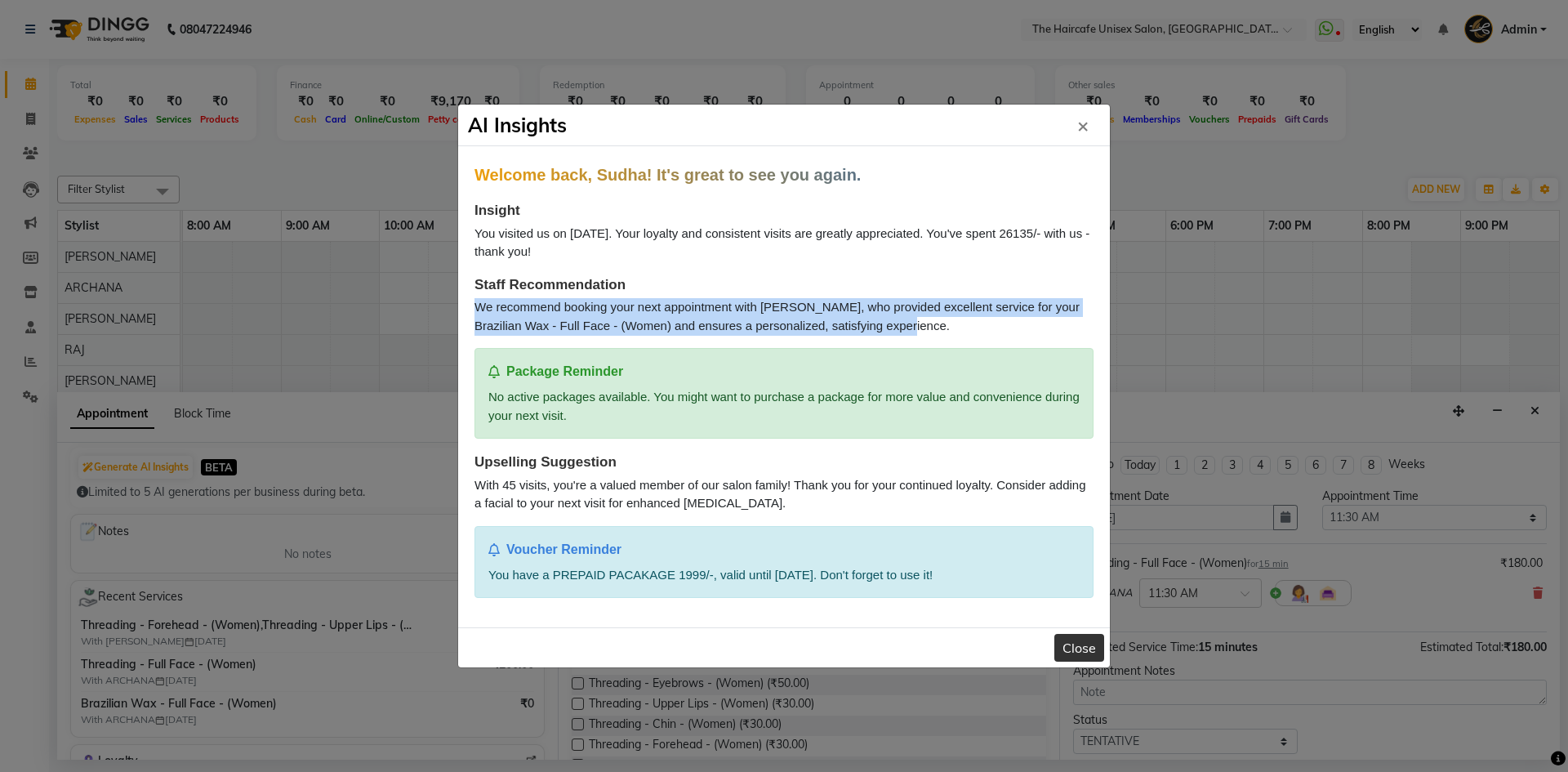
copy div "We recommend booking your next appointment with [PERSON_NAME], who provided exc…"
drag, startPoint x: 476, startPoint y: 305, endPoint x: 904, endPoint y: 331, distance: 428.8
click at [904, 331] on div "We recommend booking your next appointment with [PERSON_NAME], who provided exc…" at bounding box center [784, 316] width 619 height 37
click at [1074, 641] on button "Close" at bounding box center [1079, 648] width 49 height 28
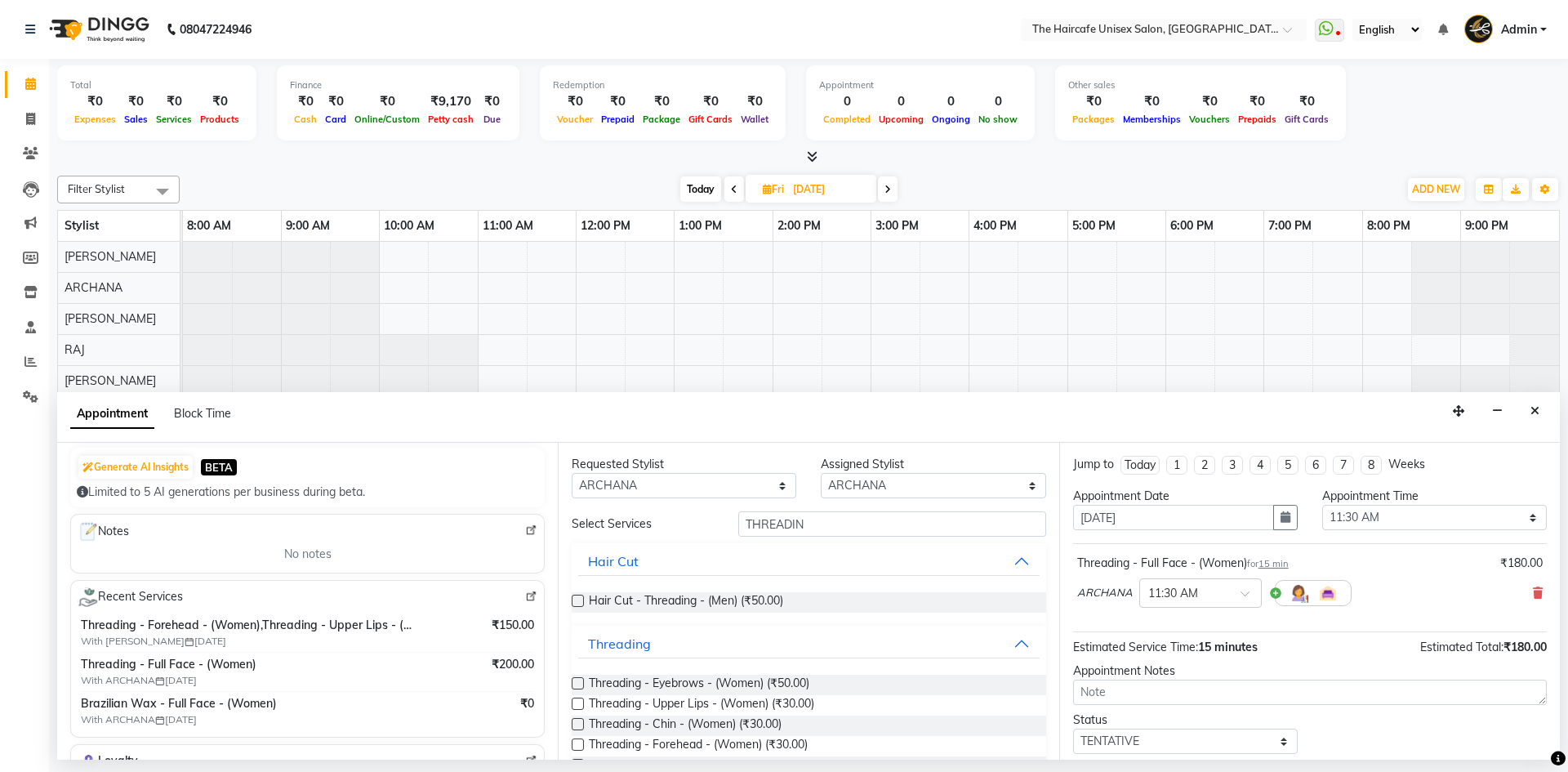
click at [166, 540] on div "Notes" at bounding box center [307, 532] width 460 height 22
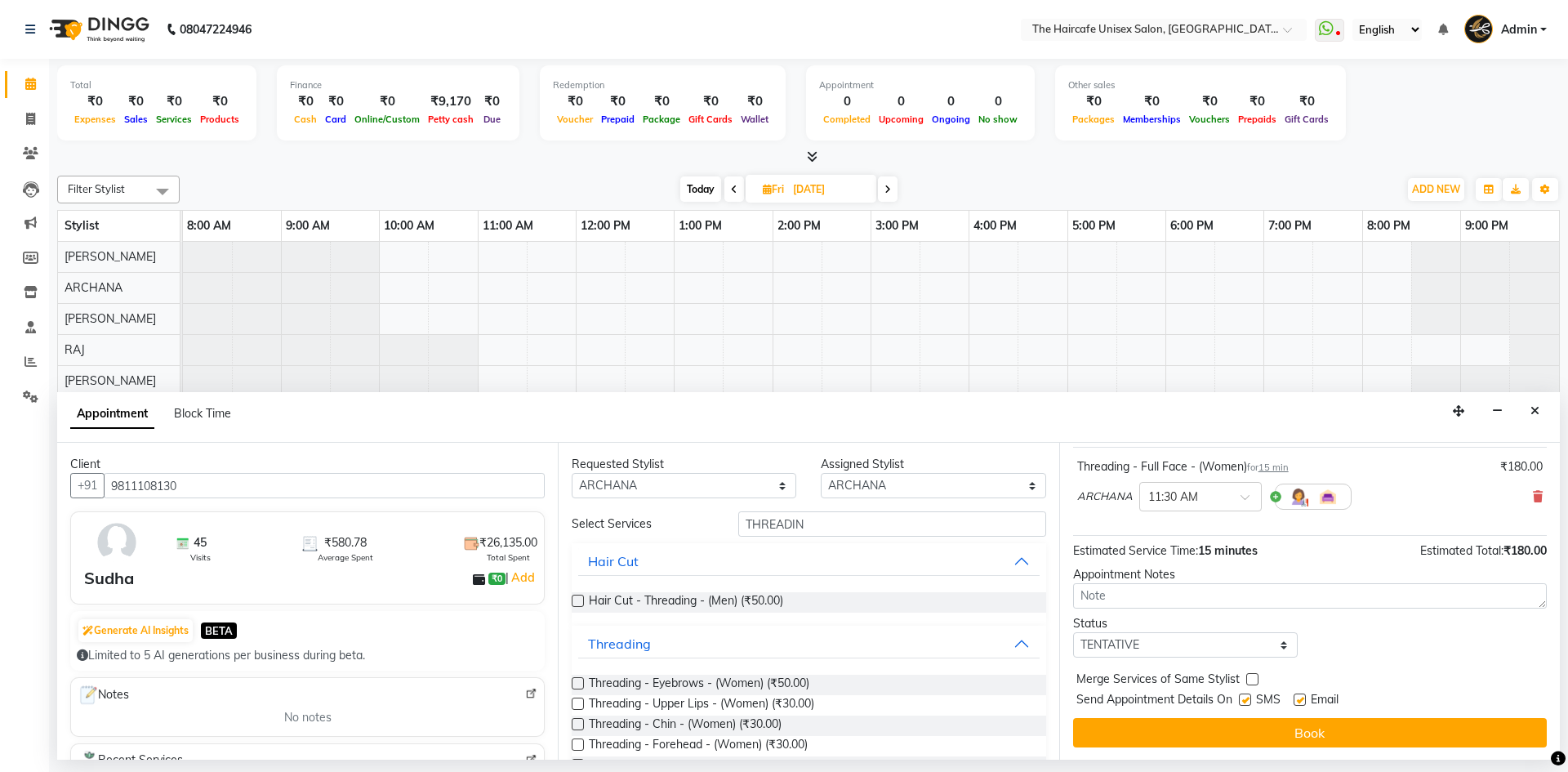
scroll to position [97, 0]
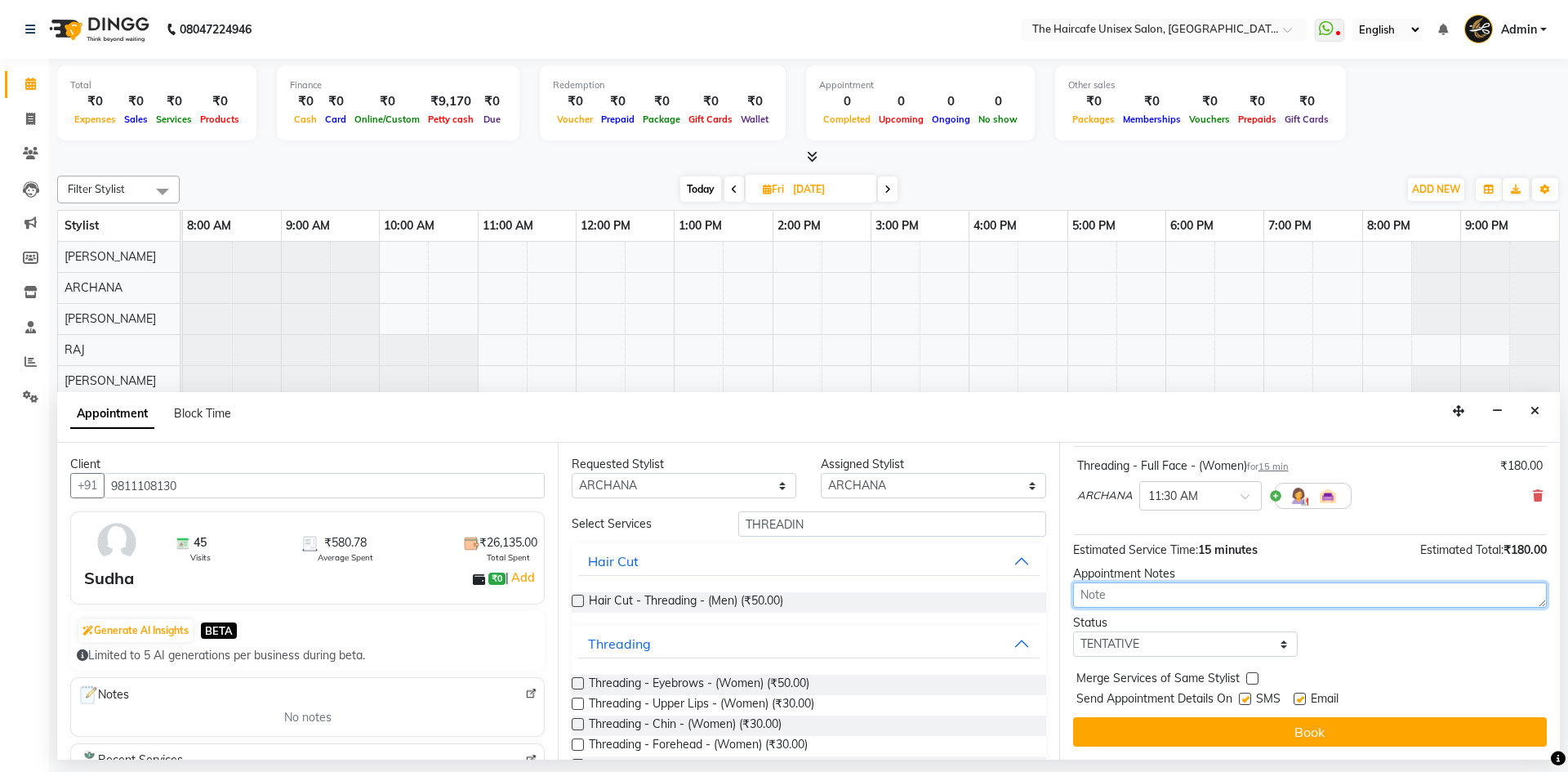
click at [1187, 597] on textarea at bounding box center [1310, 595] width 474 height 25
paste textarea "We recommend booking your next appointment with [PERSON_NAME], who provided exc…"
type textarea "We recommend booking your next appointment with [PERSON_NAME], who provided exc…"
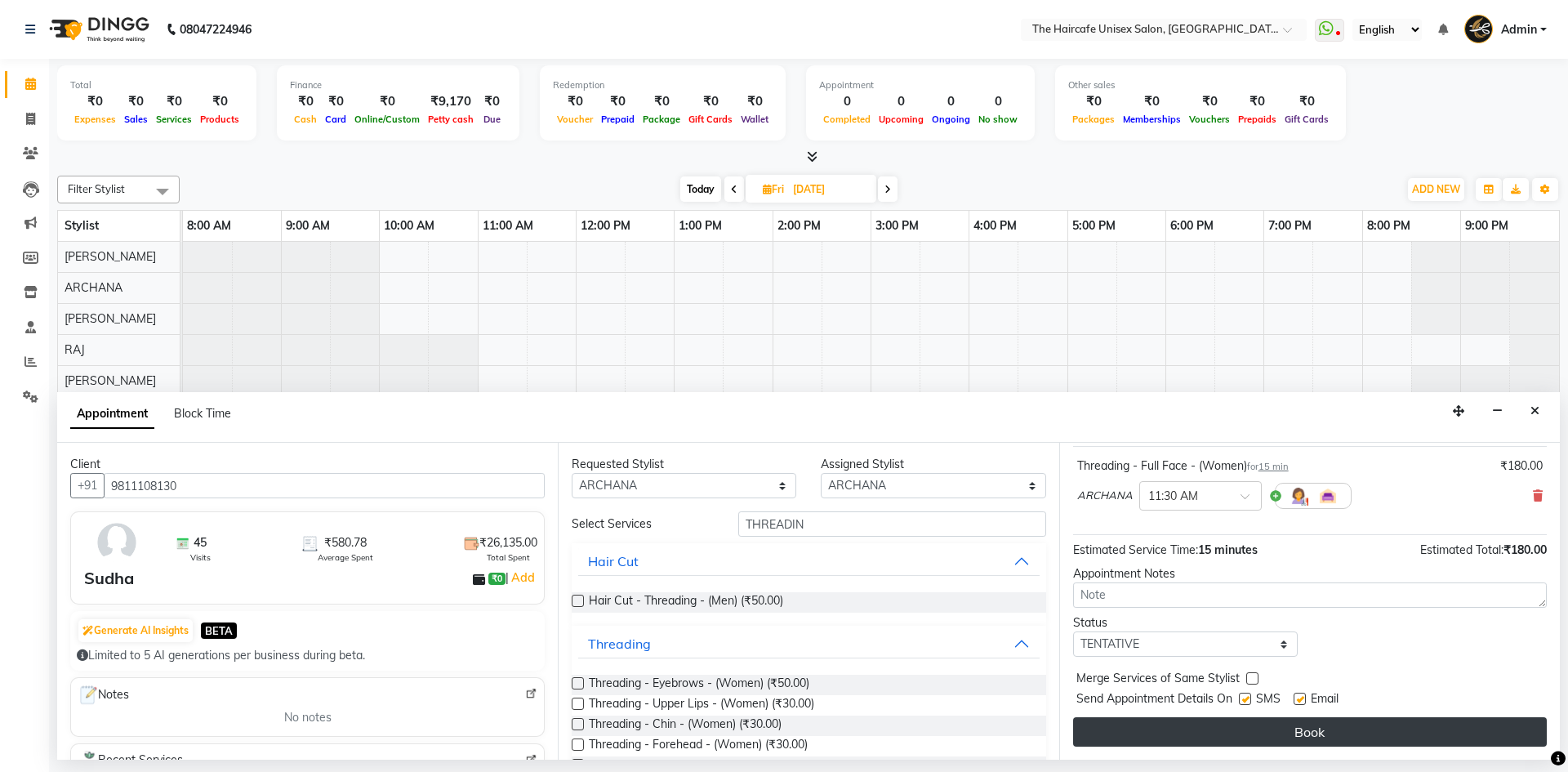
click at [1248, 731] on button "Book" at bounding box center [1310, 732] width 474 height 30
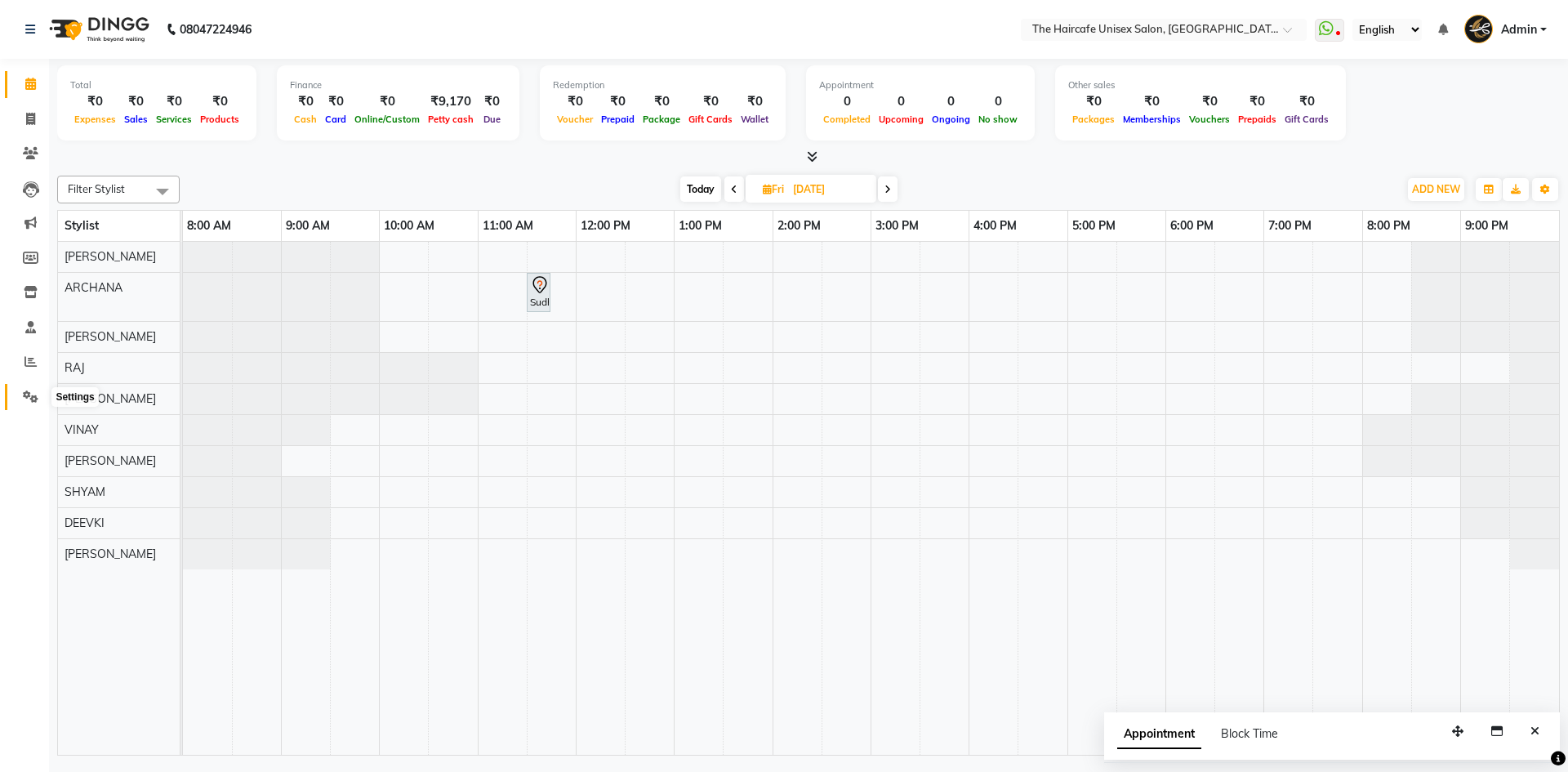
click at [28, 399] on icon at bounding box center [30, 397] width 15 height 13
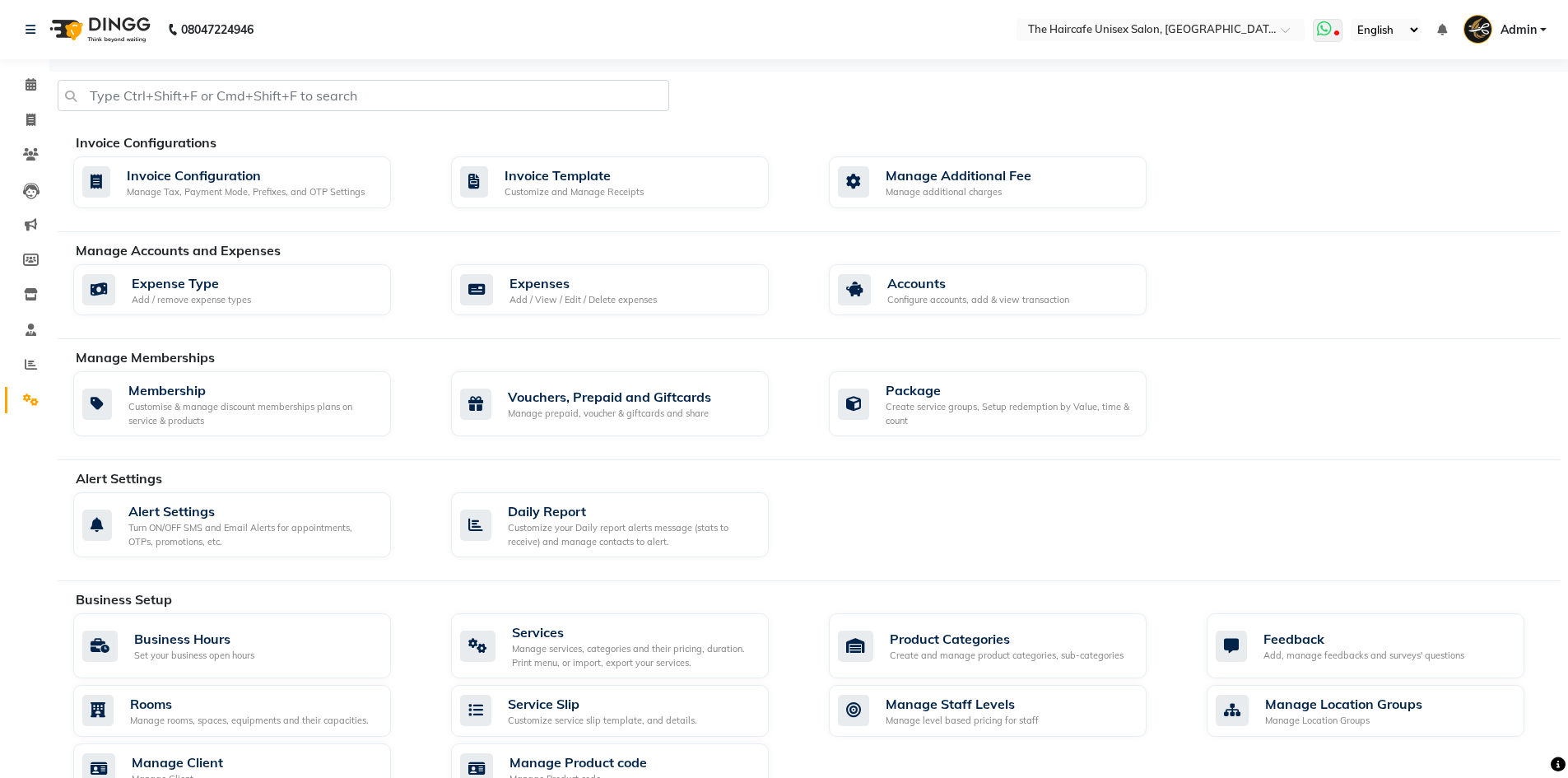
click at [1321, 25] on icon at bounding box center [1324, 29] width 15 height 16
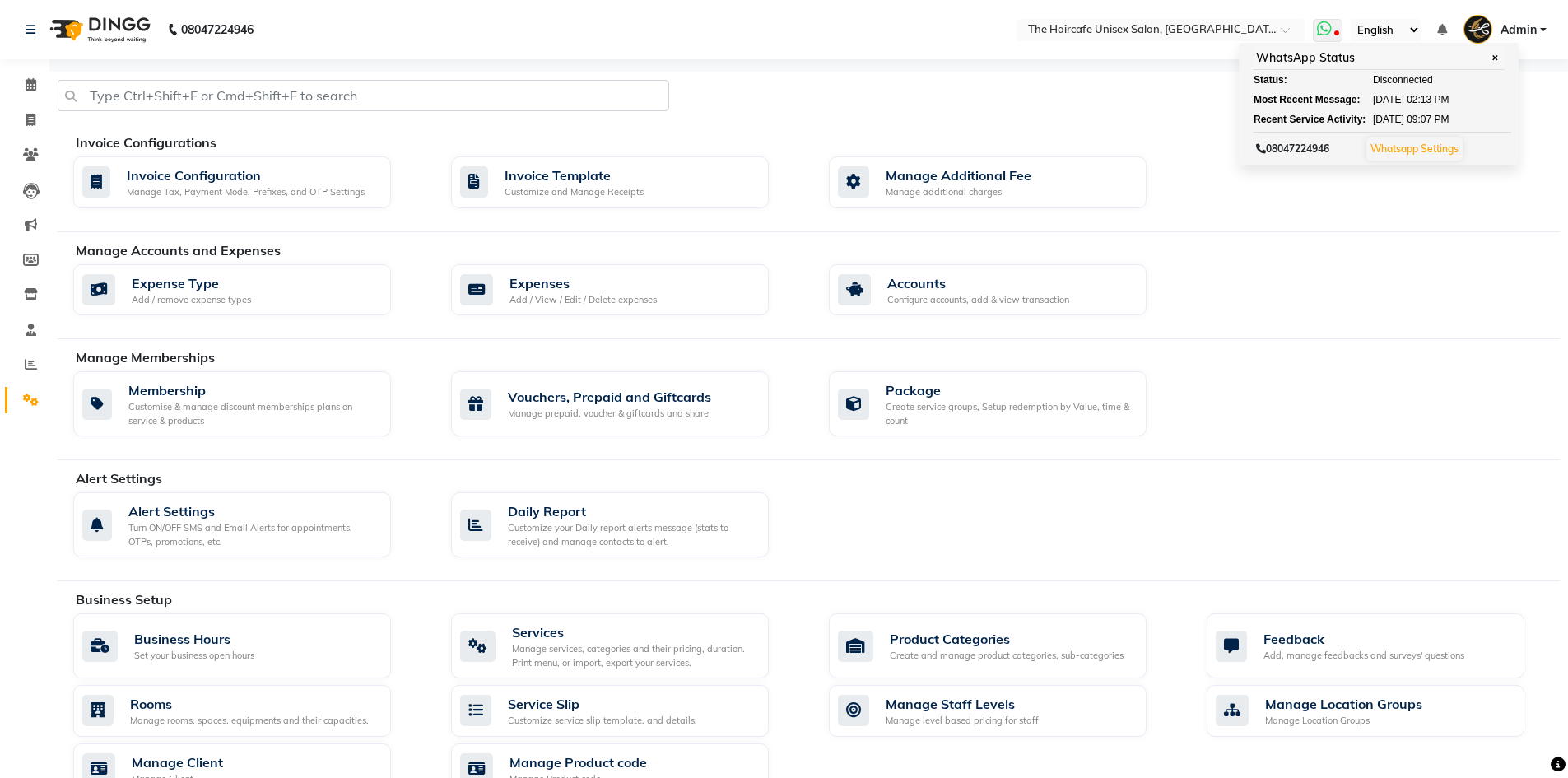
click at [1419, 152] on link "Whatsapp Settings" at bounding box center [1414, 149] width 88 height 13
